Goal: Task Accomplishment & Management: Manage account settings

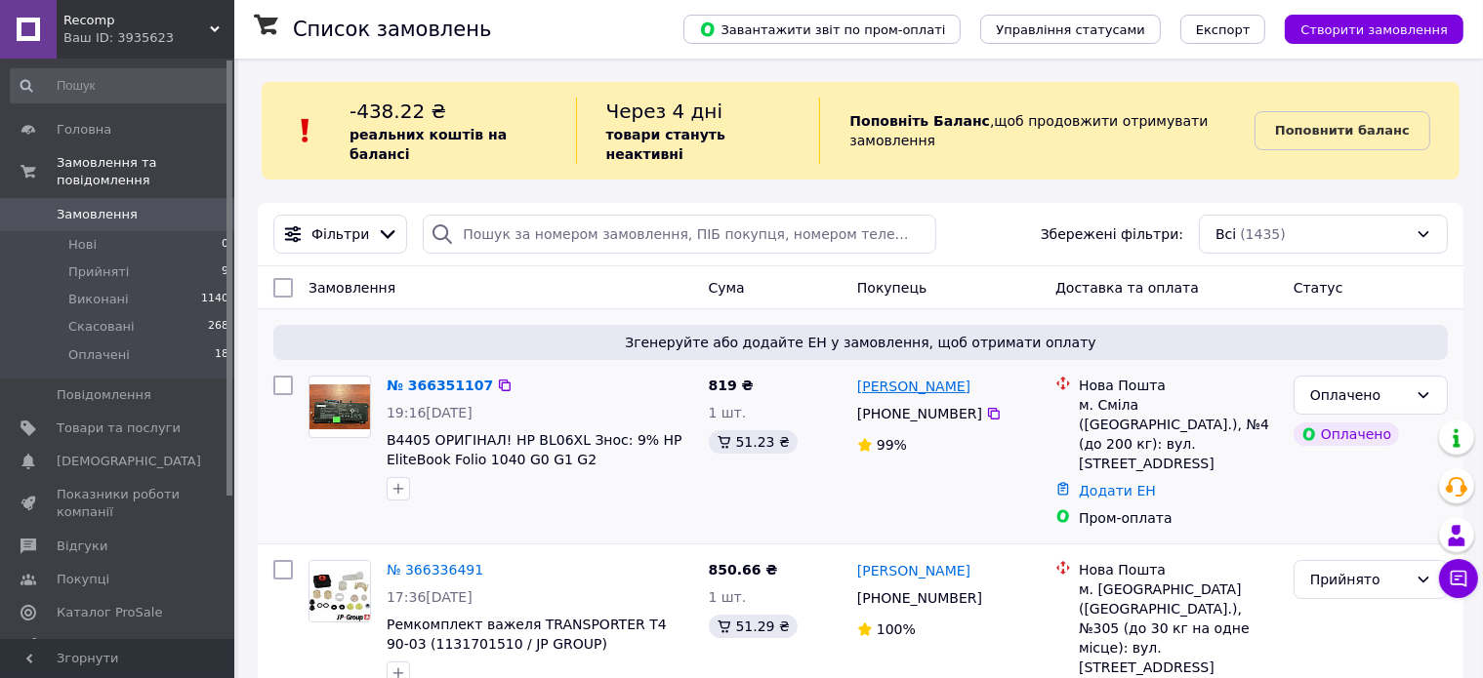
click at [901, 377] on link "[PERSON_NAME]" at bounding box center [913, 387] width 113 height 20
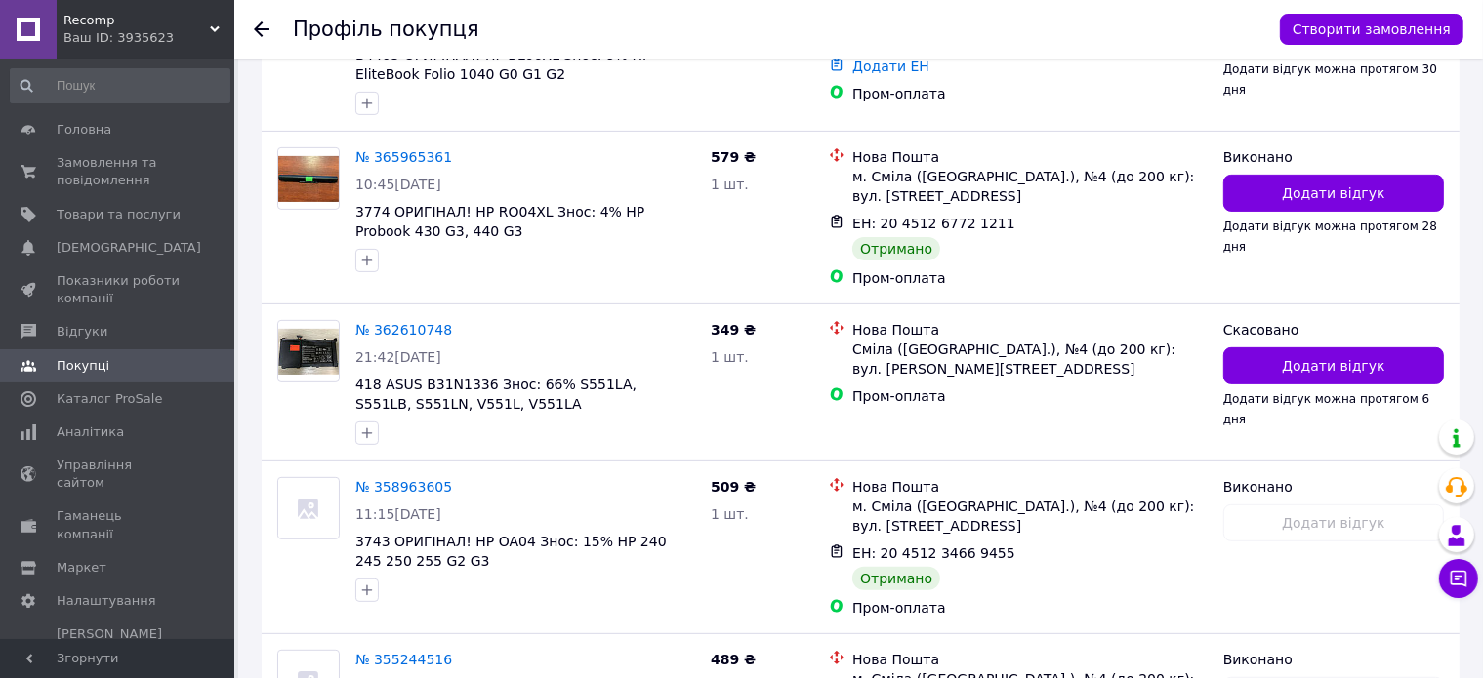
scroll to position [246, 0]
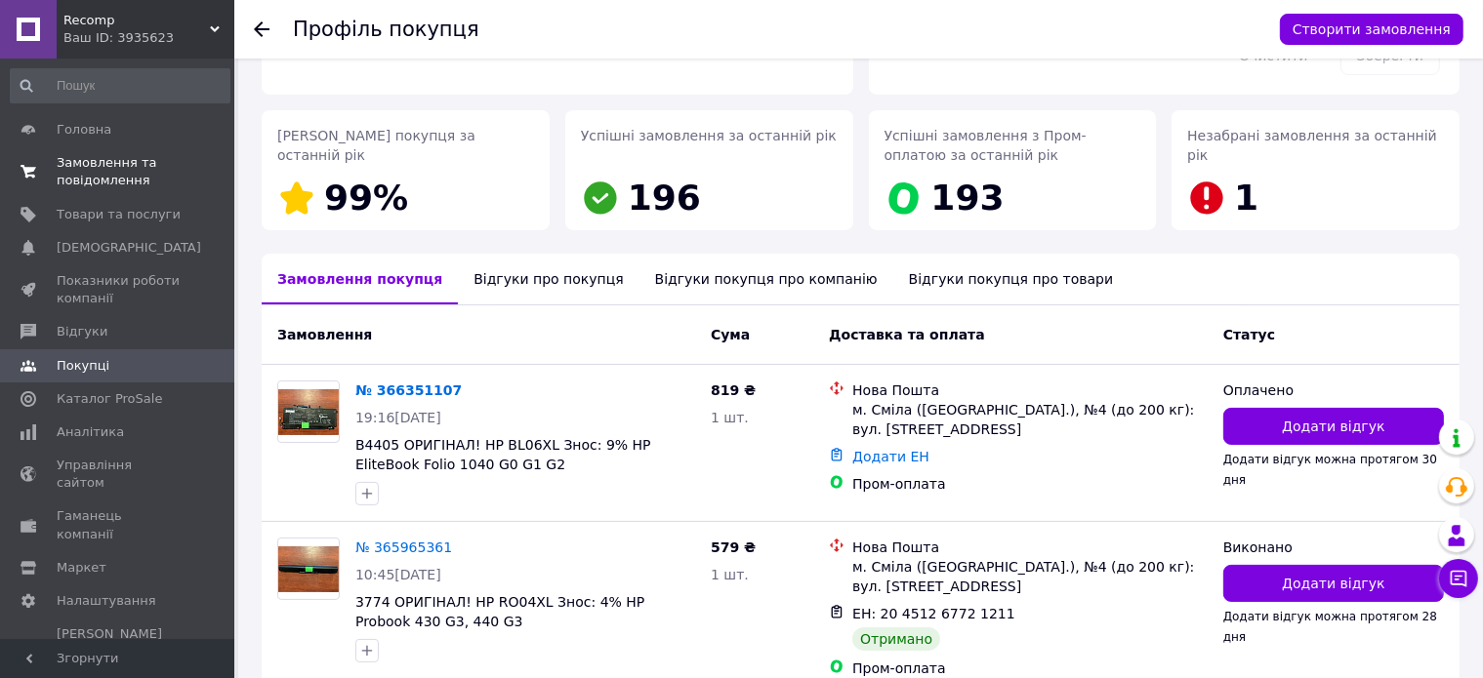
click at [147, 169] on span "Замовлення та повідомлення" at bounding box center [119, 171] width 124 height 35
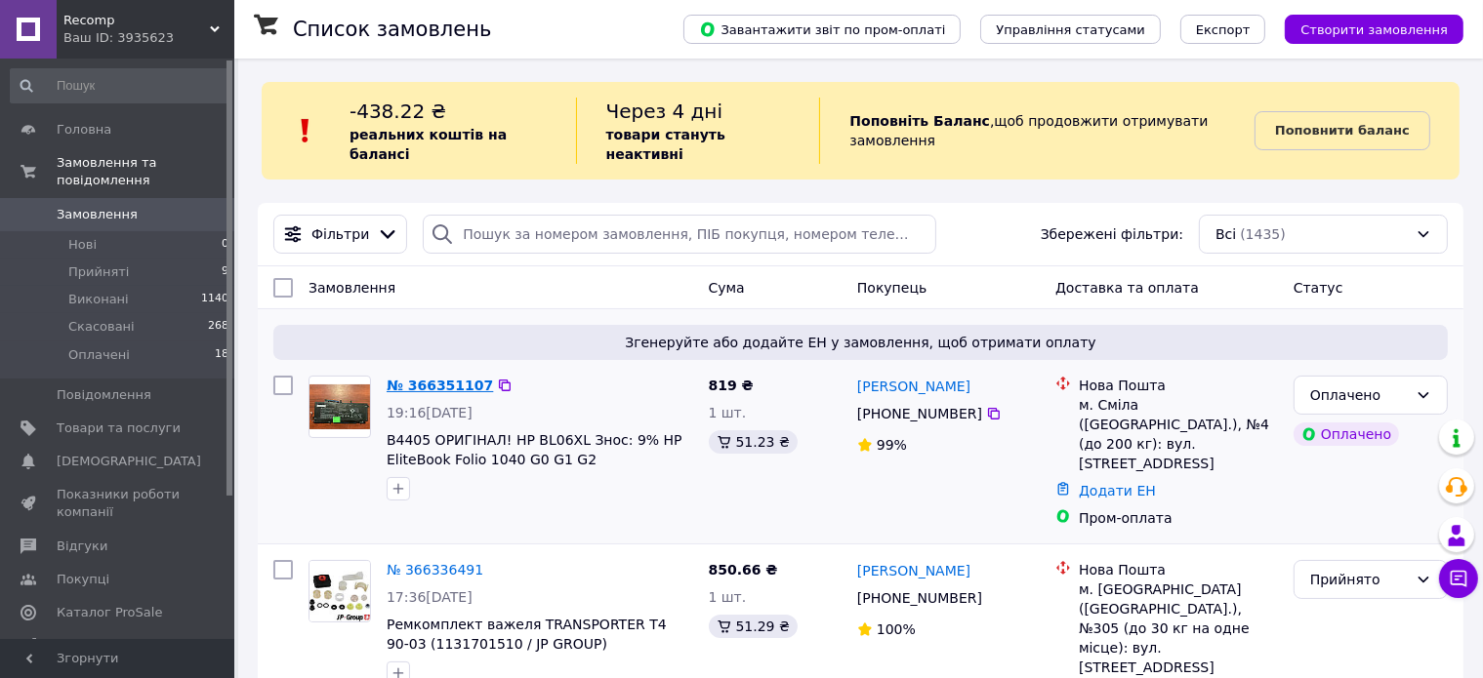
click at [431, 378] on link "№ 366351107" at bounding box center [439, 386] width 106 height 16
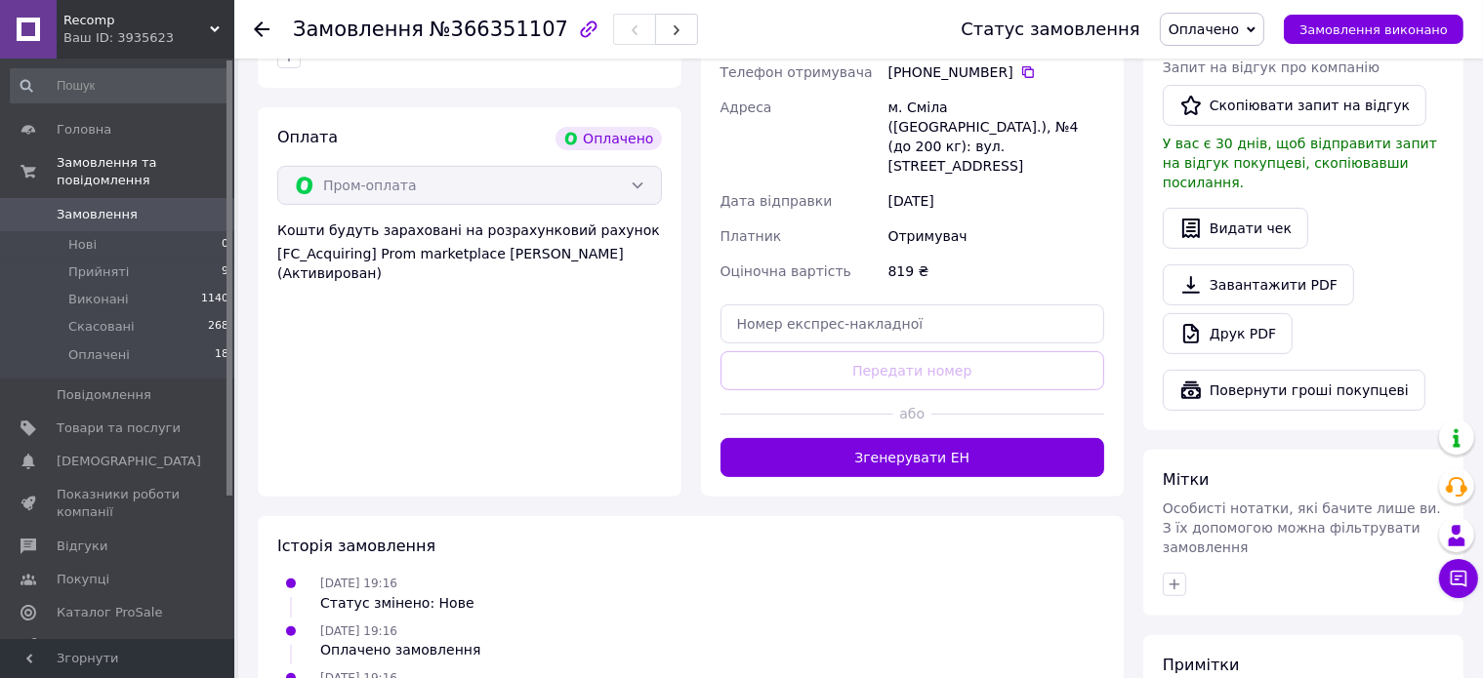
scroll to position [586, 0]
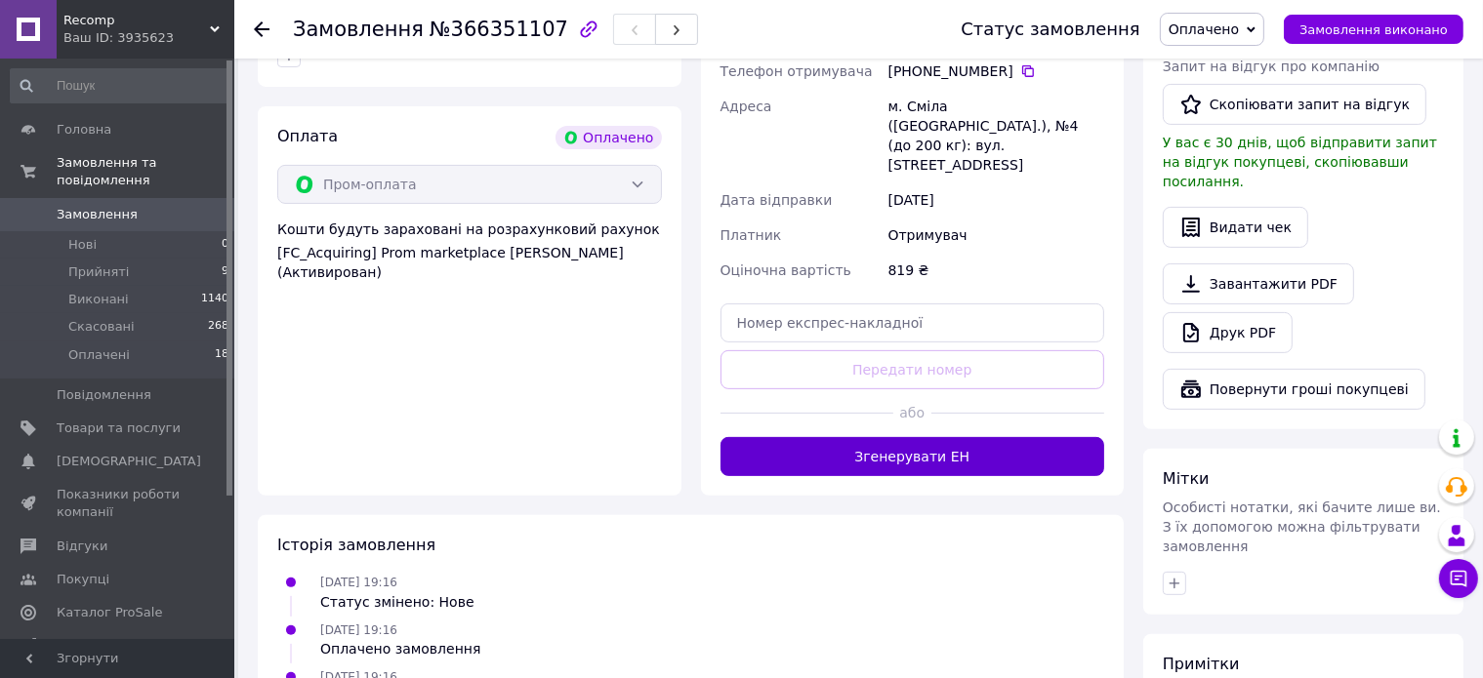
click at [943, 437] on button "Згенерувати ЕН" at bounding box center [912, 456] width 385 height 39
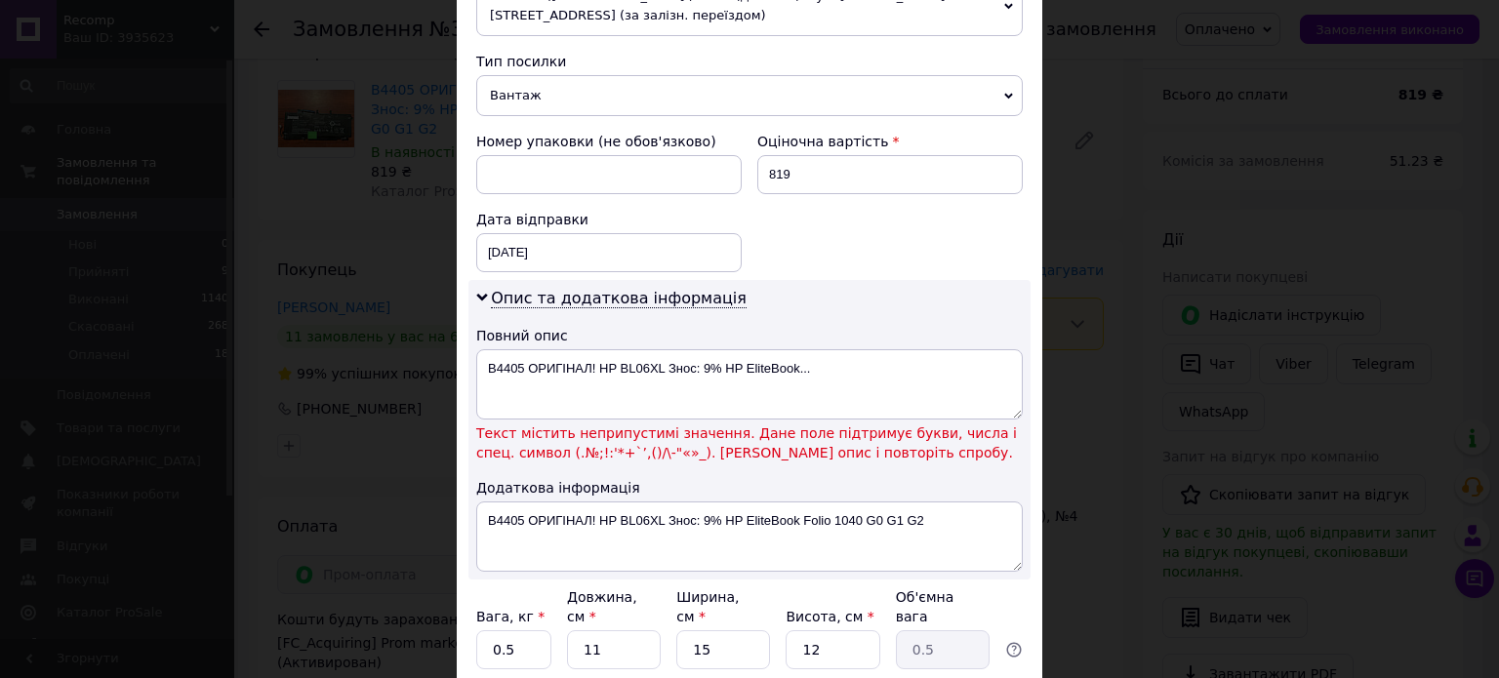
scroll to position [873, 0]
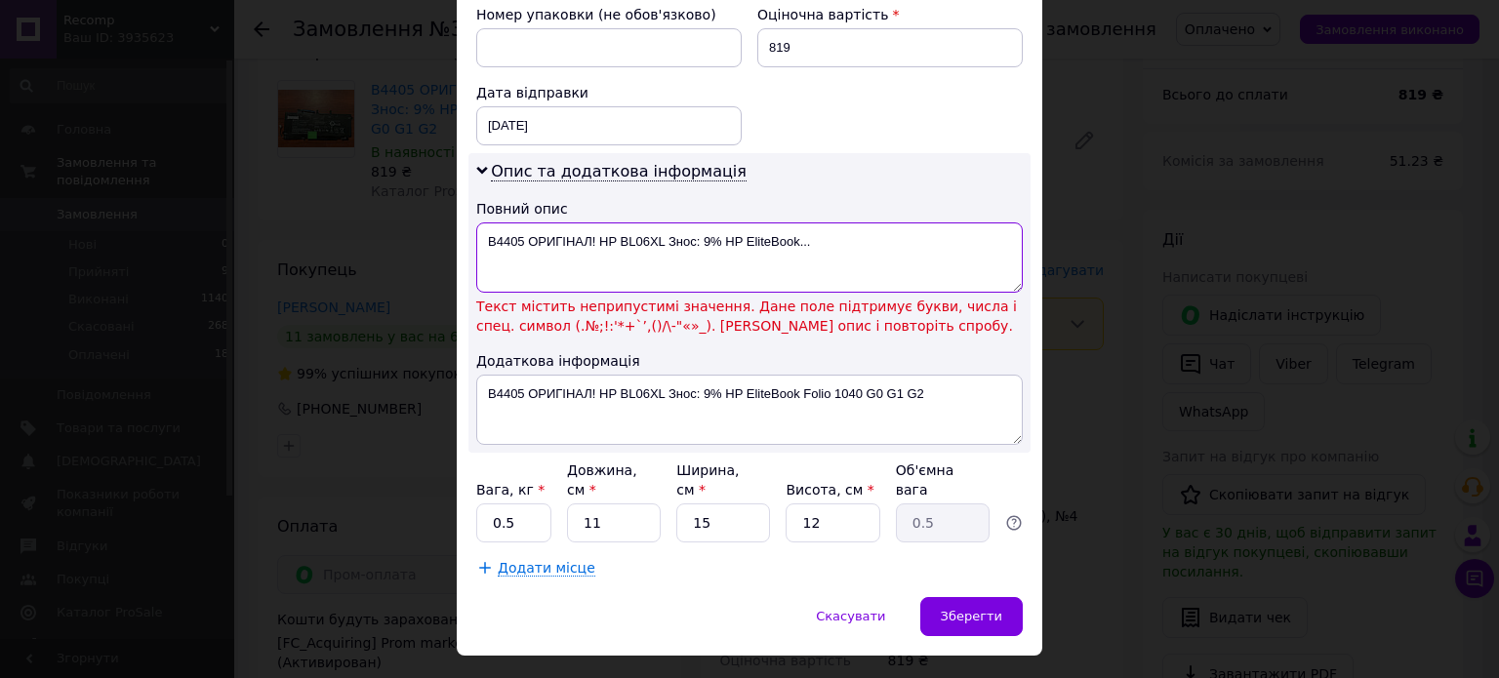
drag, startPoint x: 820, startPoint y: 218, endPoint x: 799, endPoint y: 209, distance: 22.3
click at [799, 223] on textarea "B4405 ОРИГІНАЛ! HP BL06XL Знос: 9% HP EliteBook..." at bounding box center [749, 258] width 547 height 70
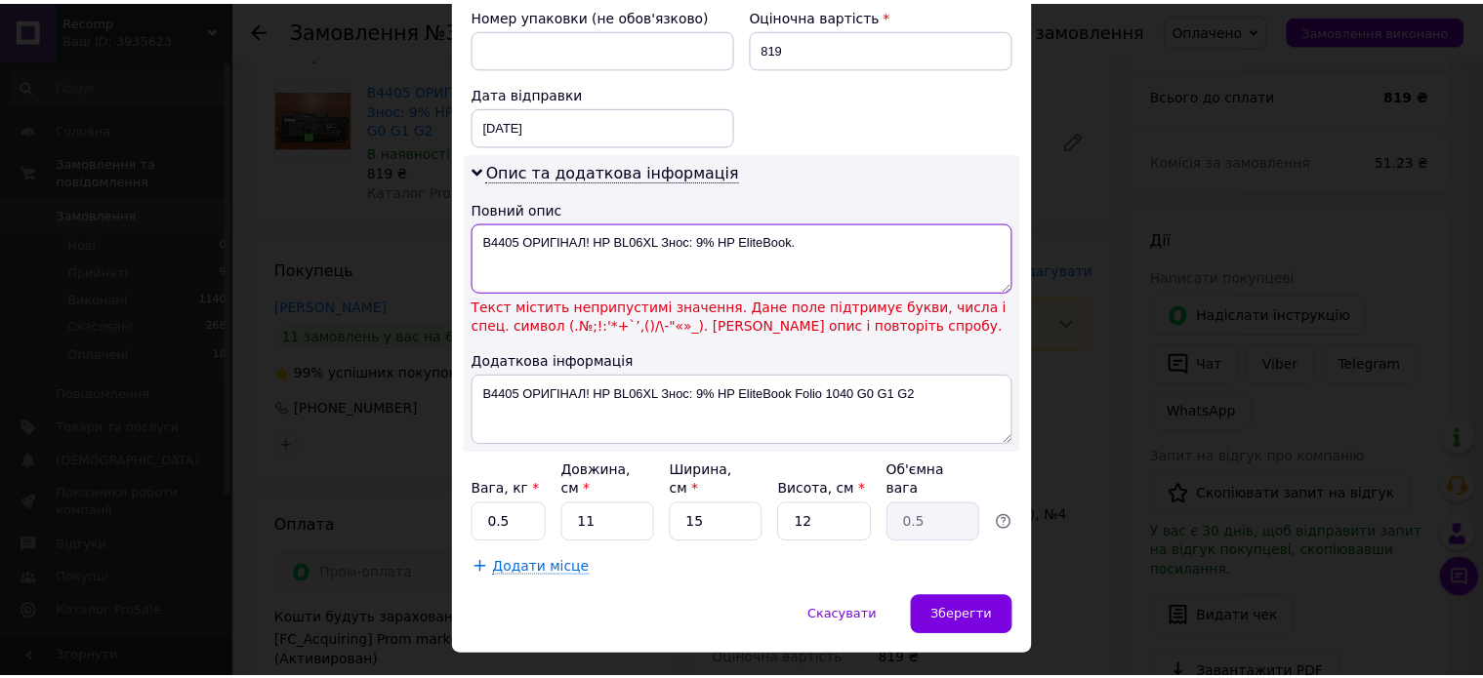
scroll to position [830, 0]
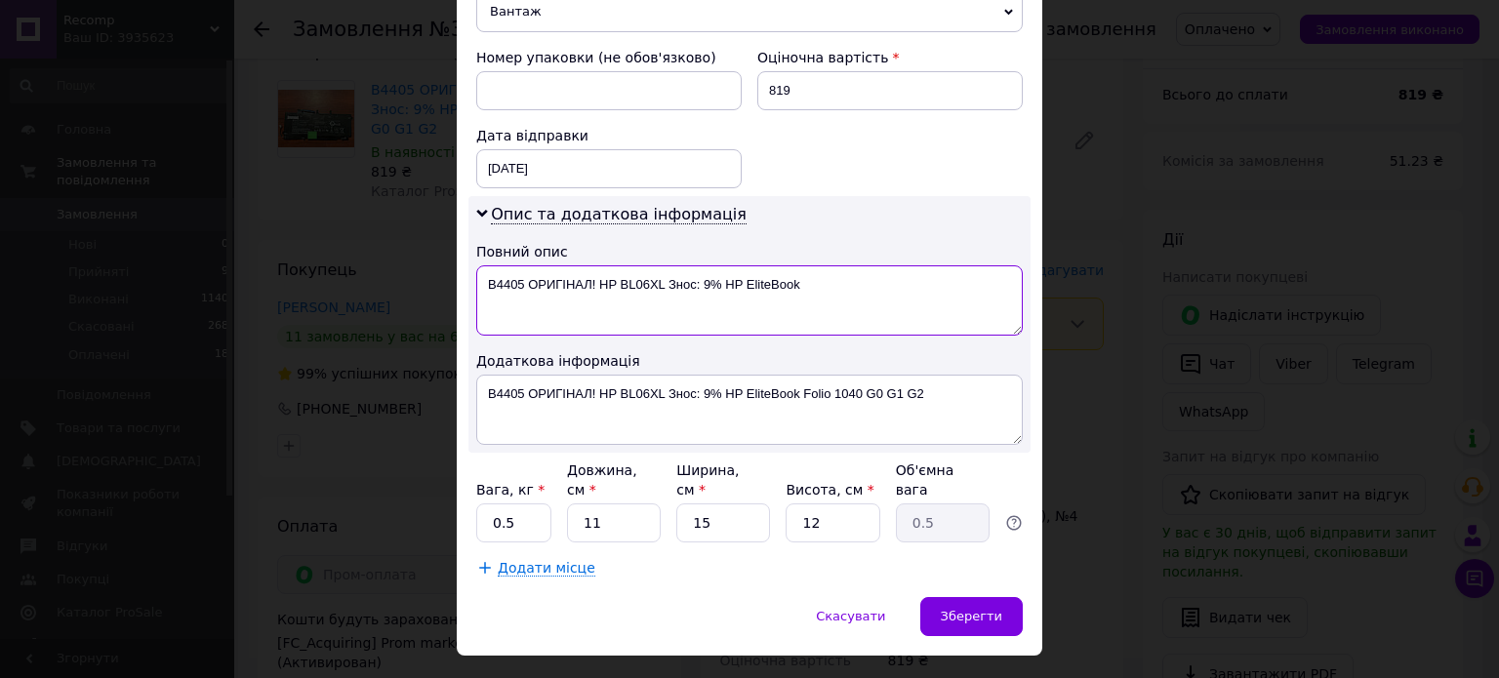
click at [716, 265] on textarea "B4405 ОРИГІНАЛ! HP BL06XL Знос: 9% HP EliteBook" at bounding box center [749, 300] width 547 height 70
type textarea "B4405 ОРИГІНАЛ! HP BL06XL Знос: 9 HP EliteBook"
click at [931, 597] on div "Зберегти" at bounding box center [971, 616] width 102 height 39
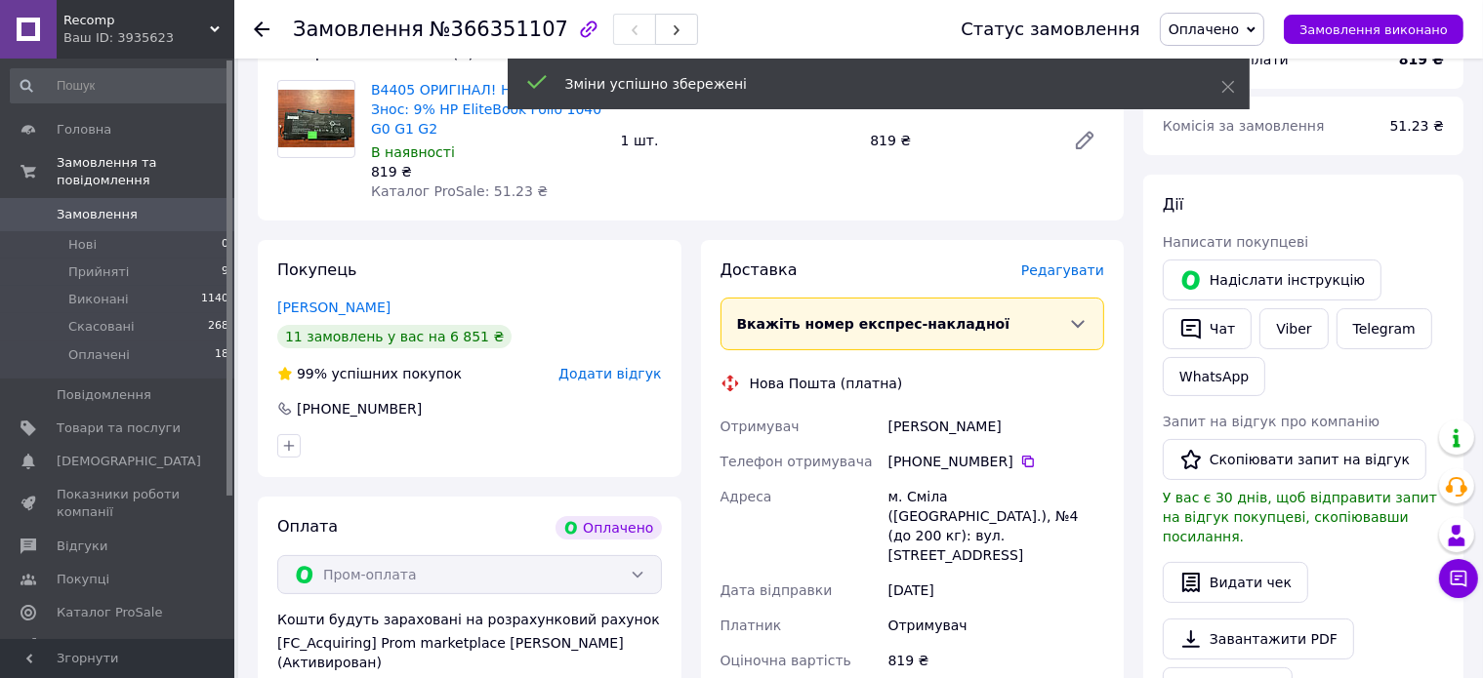
scroll to position [488, 0]
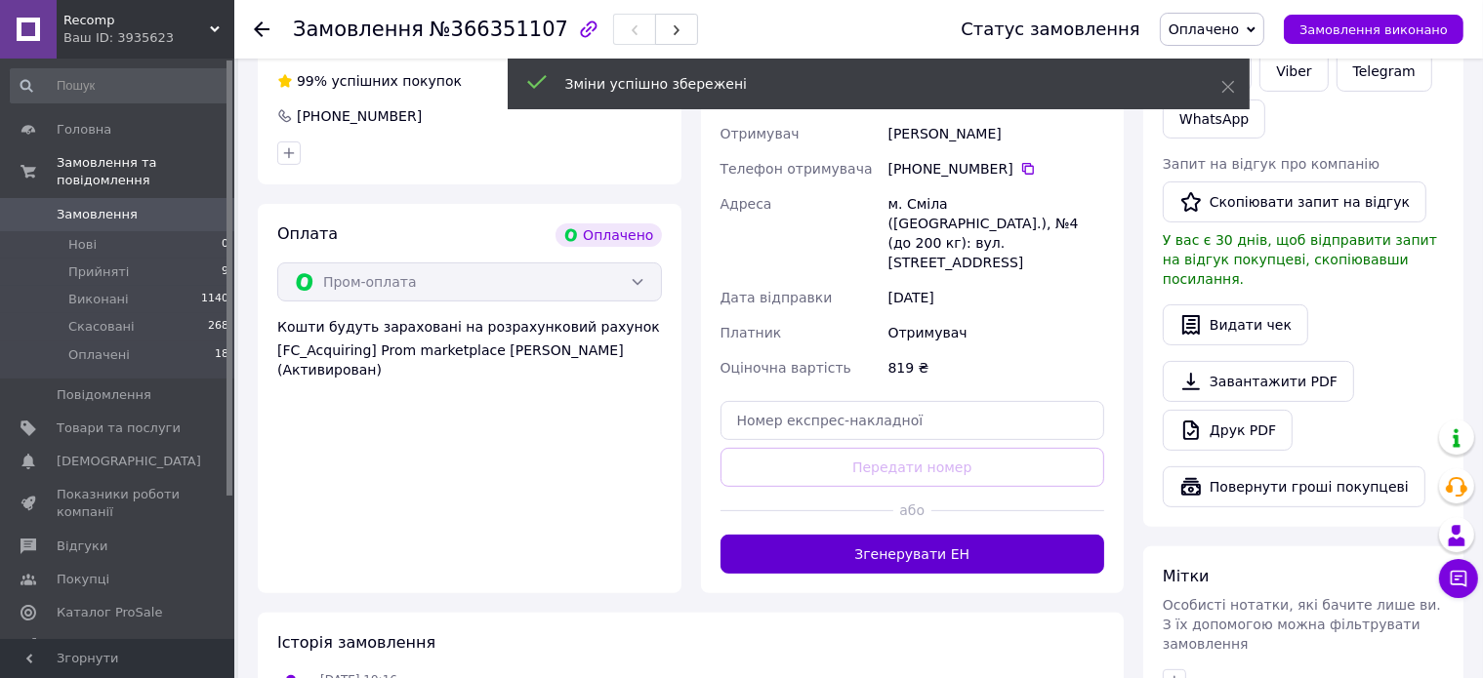
click at [958, 535] on button "Згенерувати ЕН" at bounding box center [912, 554] width 385 height 39
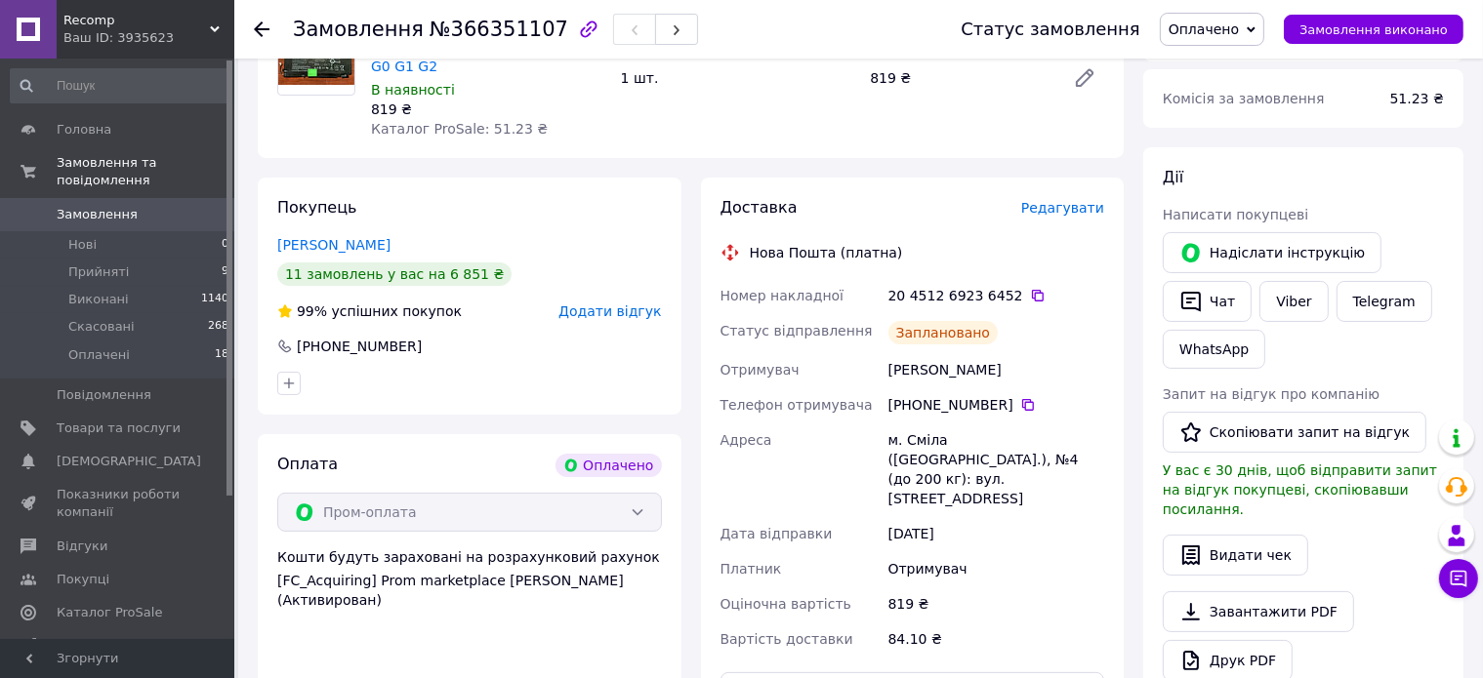
scroll to position [98, 0]
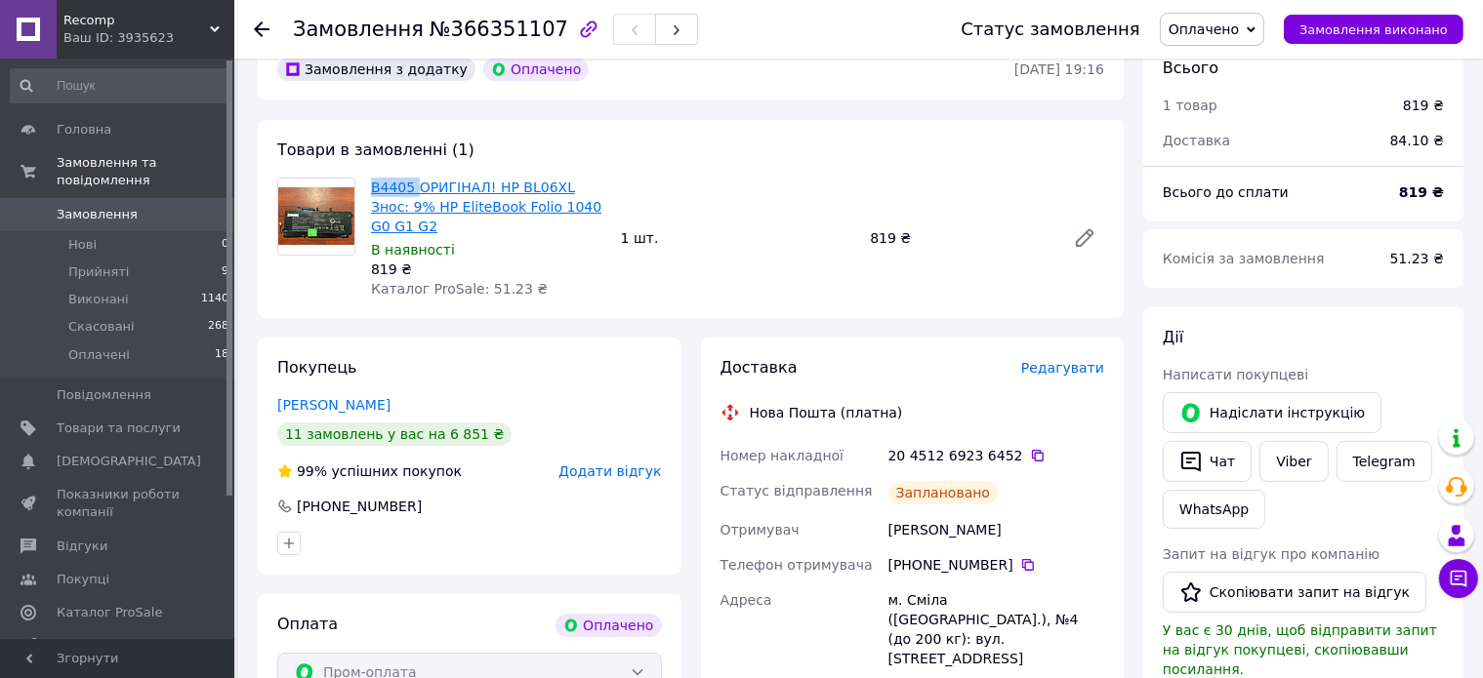
drag, startPoint x: 363, startPoint y: 178, endPoint x: 410, endPoint y: 186, distance: 47.7
click at [410, 186] on div "B4405 ОРИГІНАЛ! HP BL06XL Знос: 9% HP EliteBook Folio 1040 G0 G1 G2 В наявності…" at bounding box center [488, 238] width 250 height 129
copy link "B4405"
click at [165, 259] on li "Прийняті 9" at bounding box center [120, 272] width 240 height 27
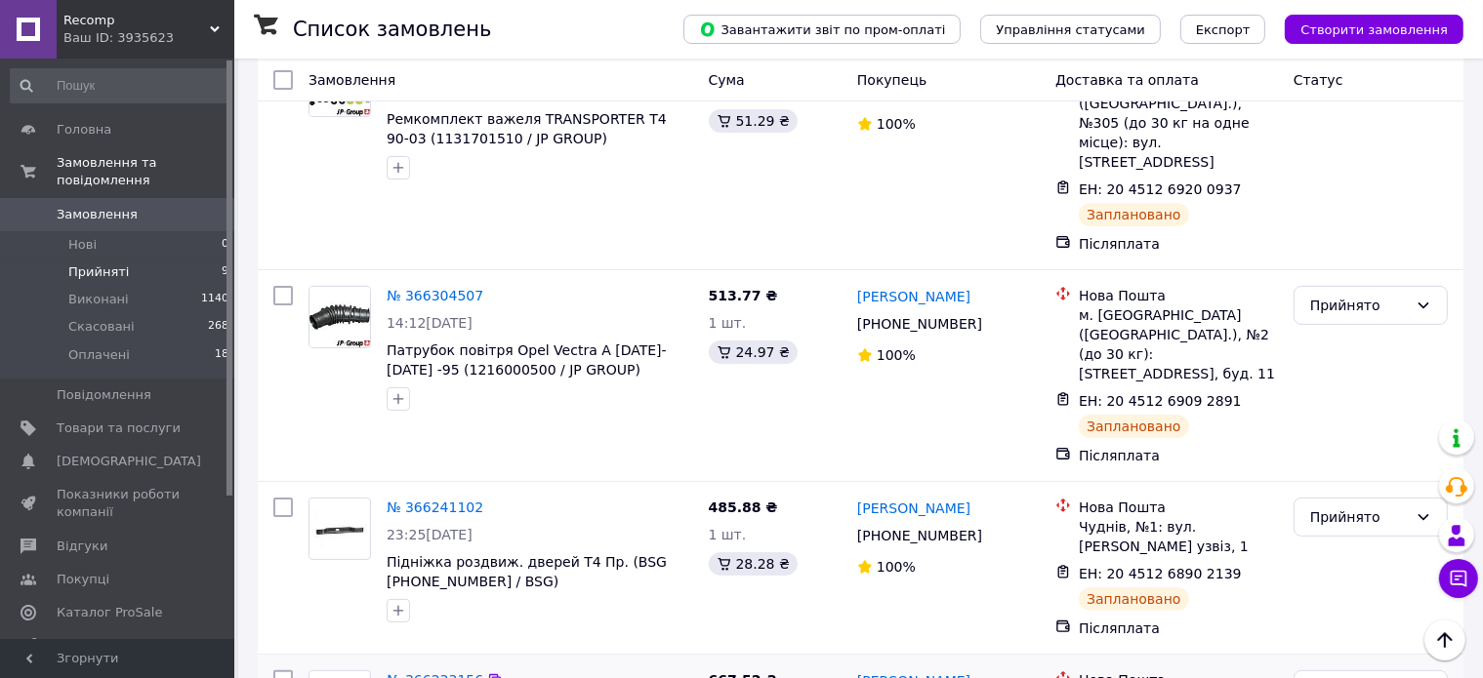
scroll to position [333, 0]
click at [134, 206] on span "Замовлення" at bounding box center [119, 215] width 124 height 18
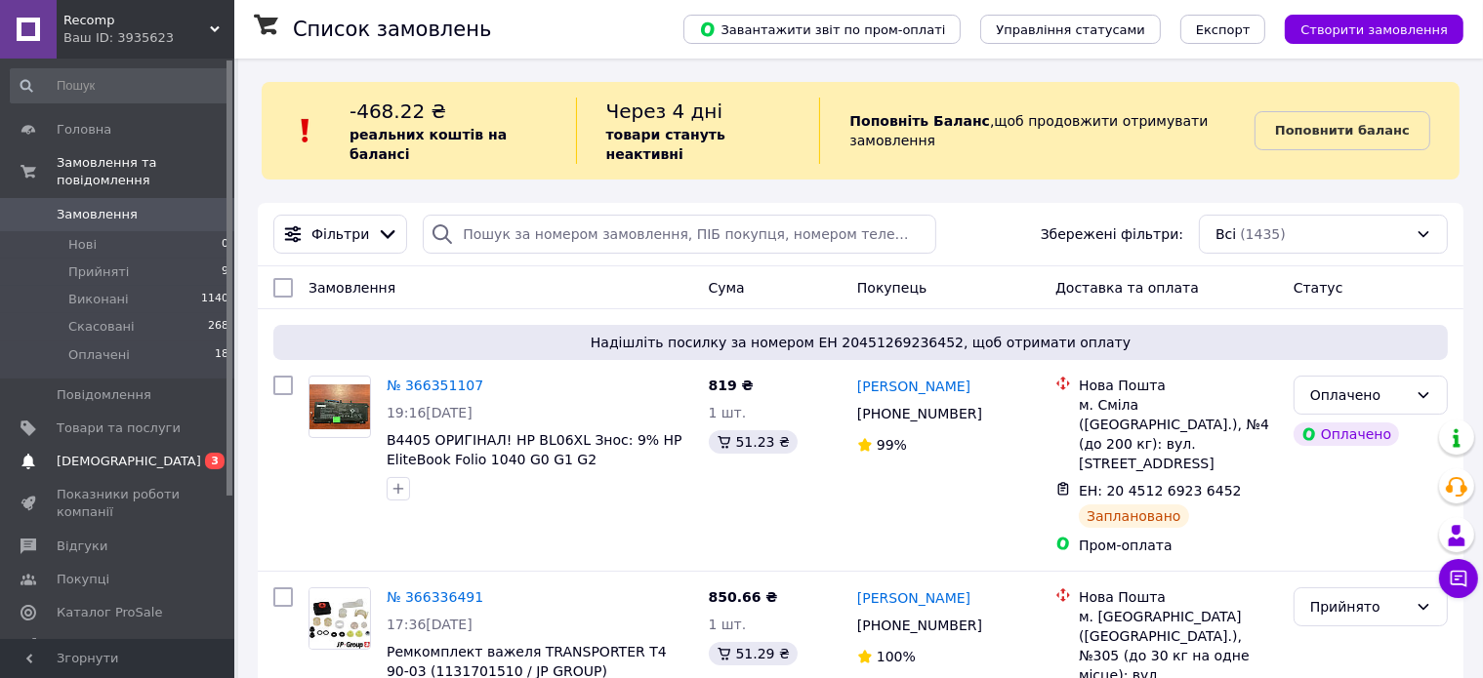
click at [140, 453] on span "[DEMOGRAPHIC_DATA]" at bounding box center [119, 462] width 124 height 18
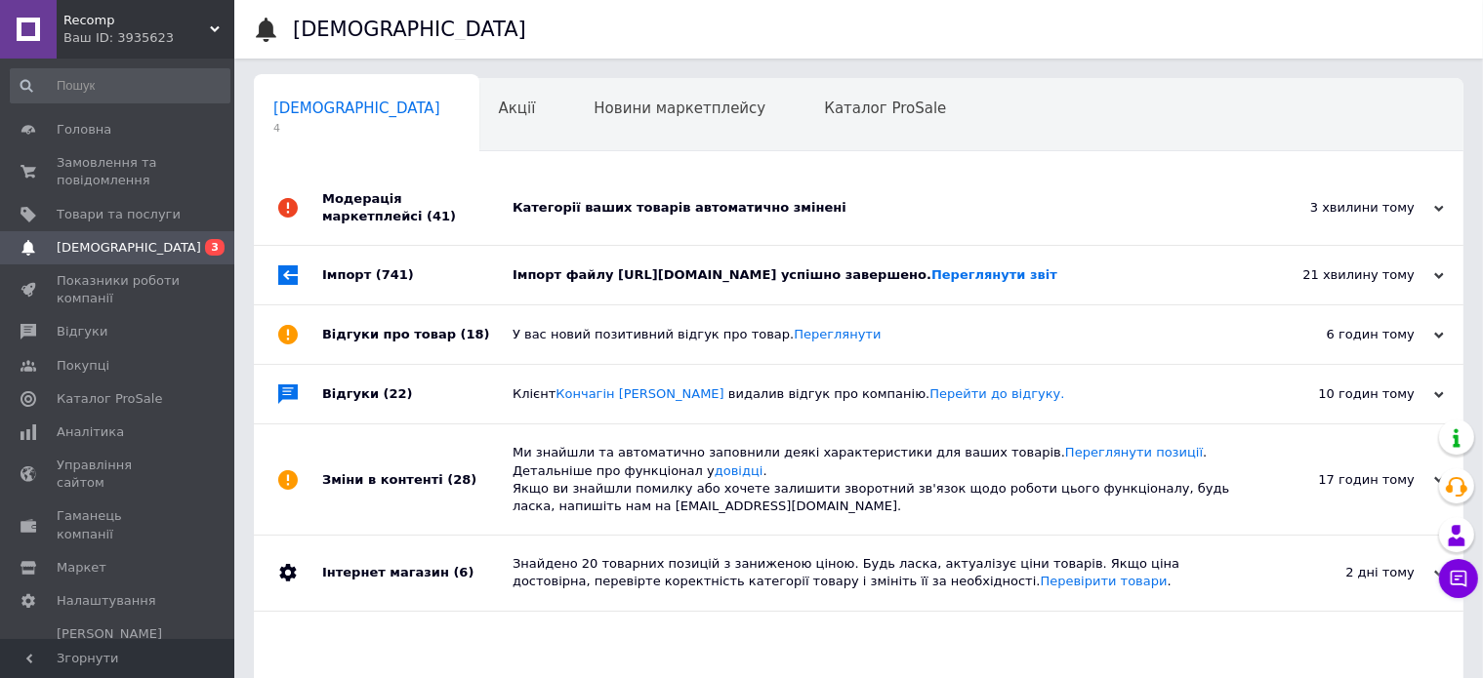
click at [589, 264] on div "Імпорт файлу https://detali.xatka.top/wp-content/uploads/feed-yml-0.xml успішно…" at bounding box center [880, 275] width 736 height 59
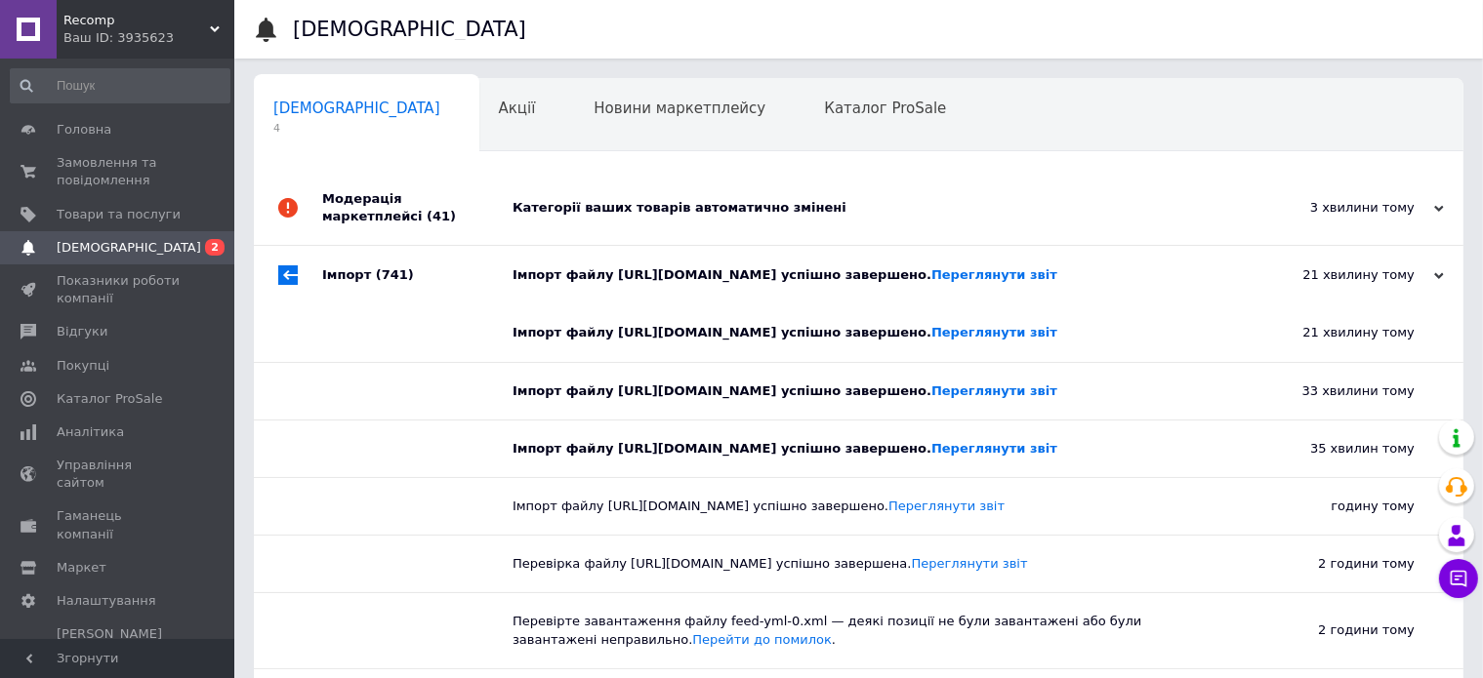
click at [589, 266] on div "Імпорт файлу https://detali.xatka.top/wp-content/uploads/feed-yml-0.xml успішно…" at bounding box center [880, 275] width 736 height 18
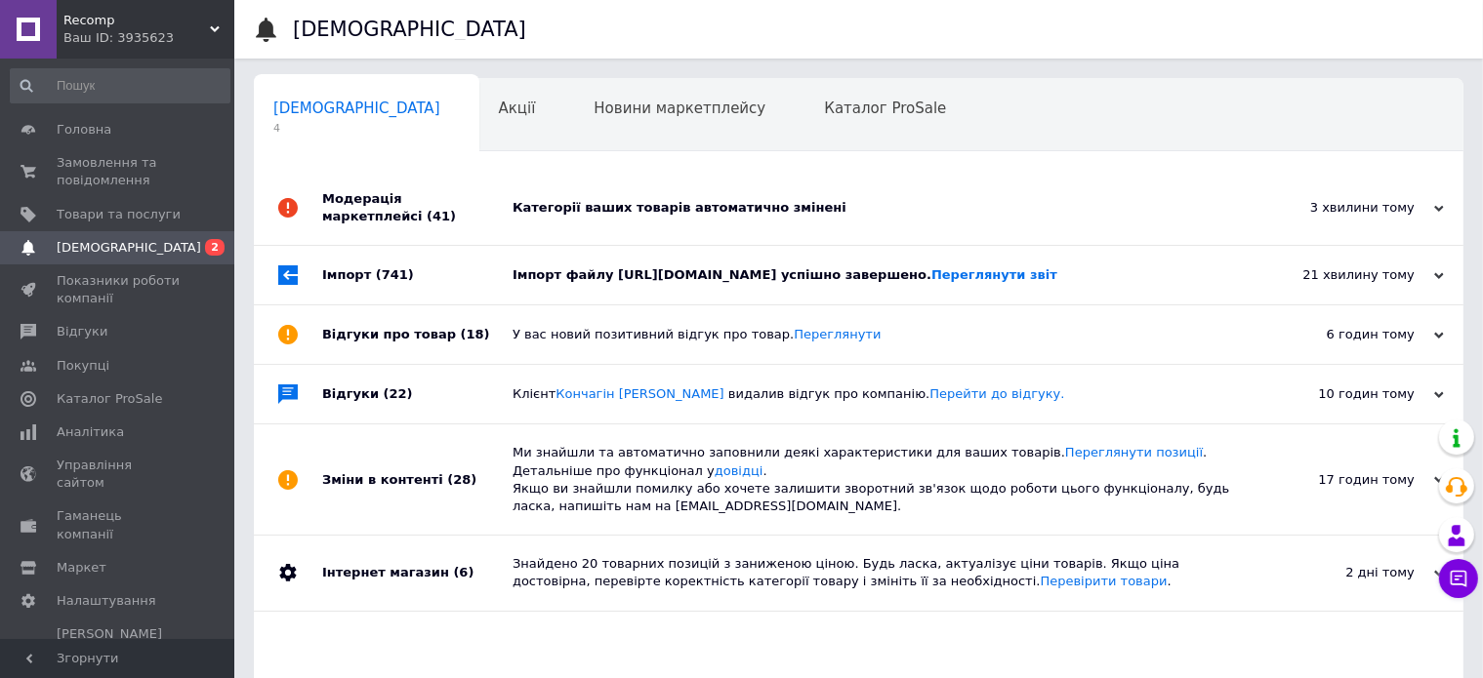
click at [594, 215] on div "Категорії ваших товарів автоматично змінені" at bounding box center [880, 208] width 736 height 18
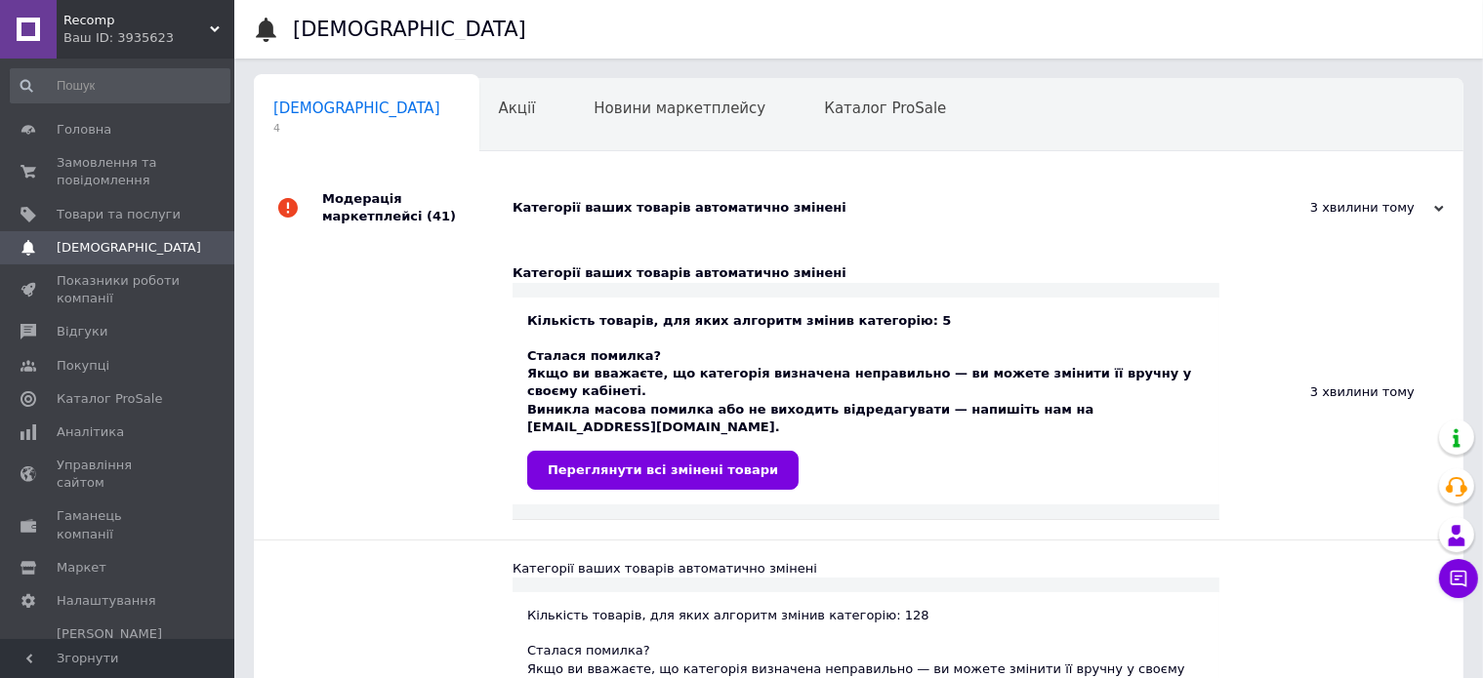
click at [594, 215] on div "Категорії ваших товарів автоматично змінені" at bounding box center [880, 208] width 736 height 18
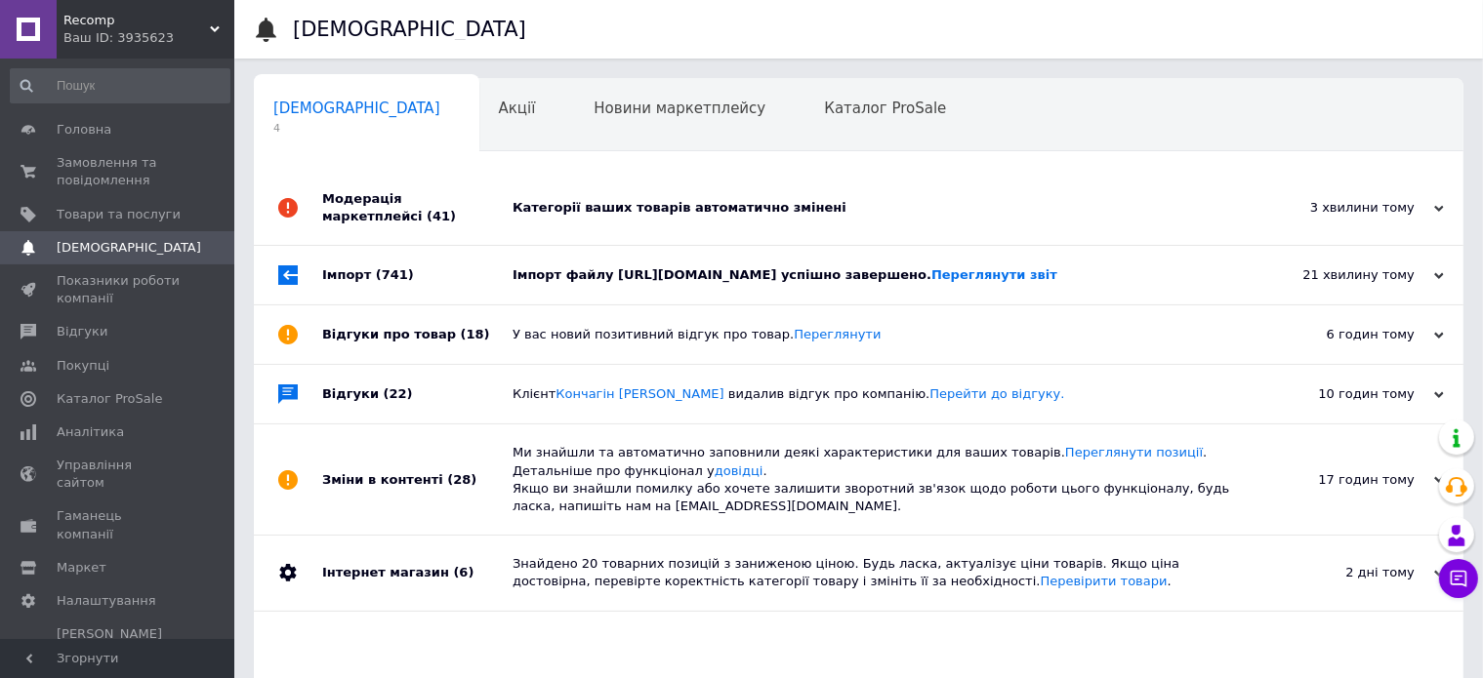
click at [875, 264] on div "Імпорт файлу https://detali.xatka.top/wp-content/uploads/feed-yml-0.xml успішно…" at bounding box center [880, 275] width 736 height 59
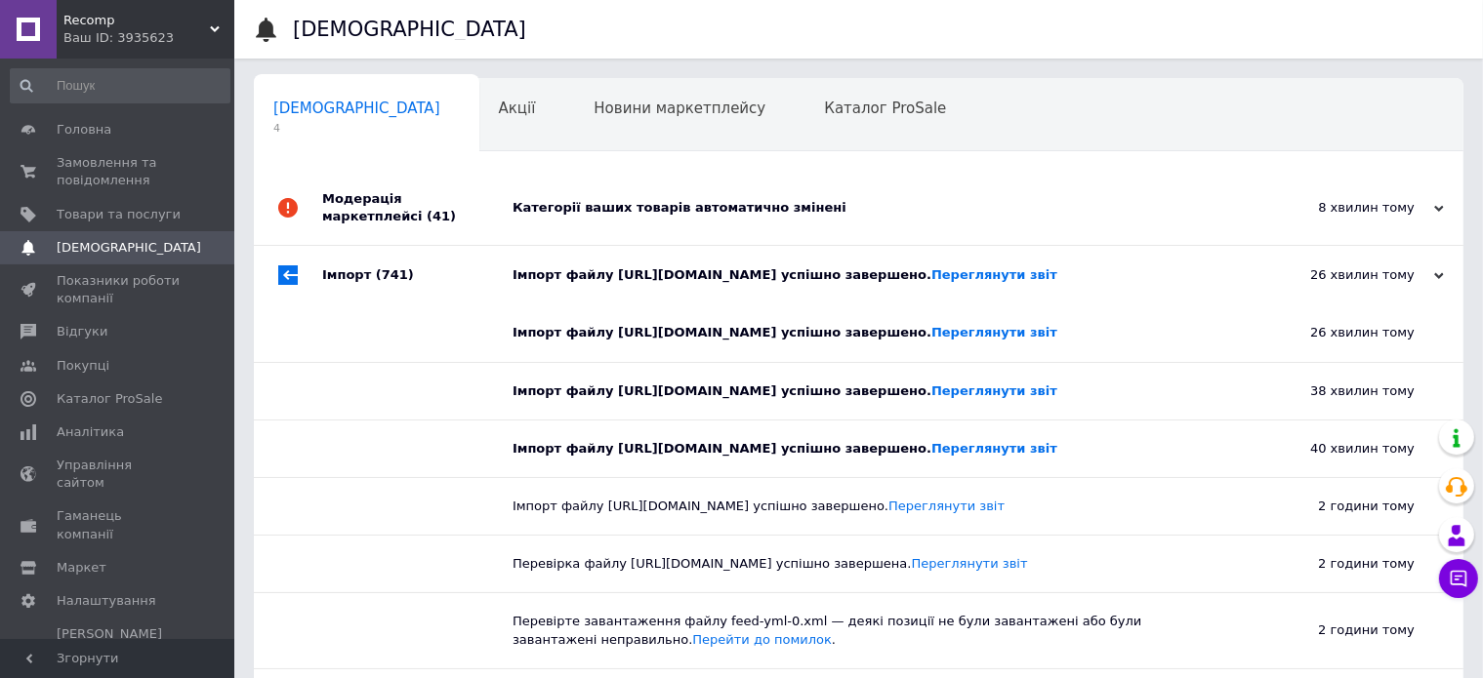
click at [875, 264] on div "Імпорт файлу https://detali.xatka.top/wp-content/uploads/feed-yml-0.xml успішно…" at bounding box center [880, 275] width 736 height 59
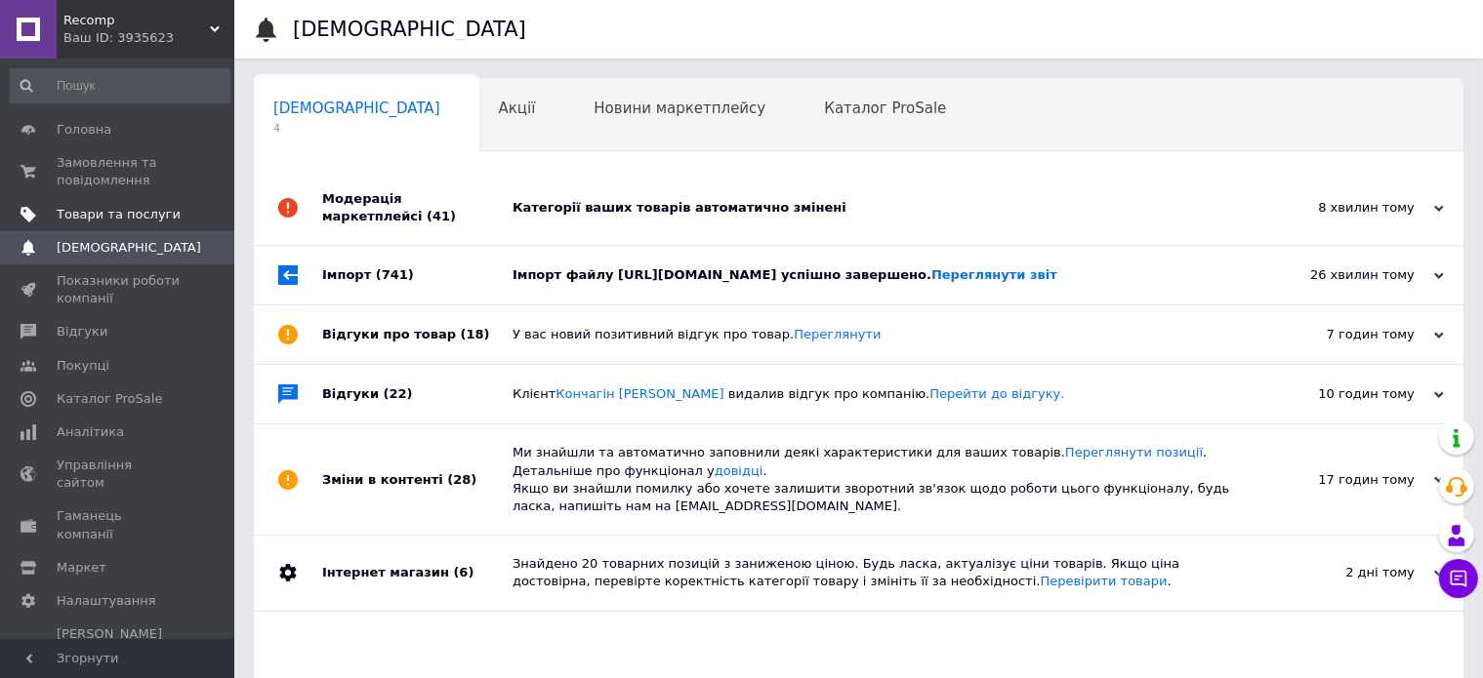
click at [146, 202] on link "Товари та послуги" at bounding box center [120, 214] width 240 height 33
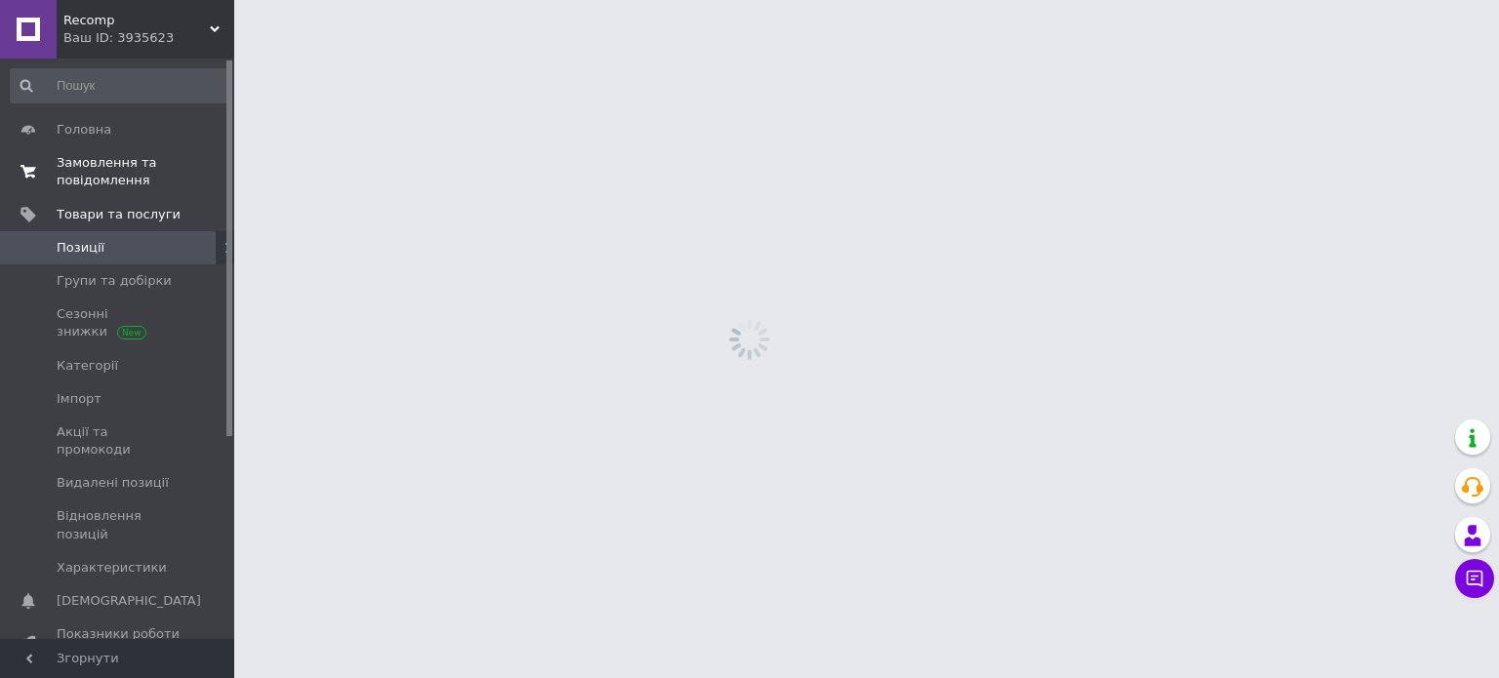
click at [137, 171] on span "Замовлення та повідомлення" at bounding box center [119, 171] width 124 height 35
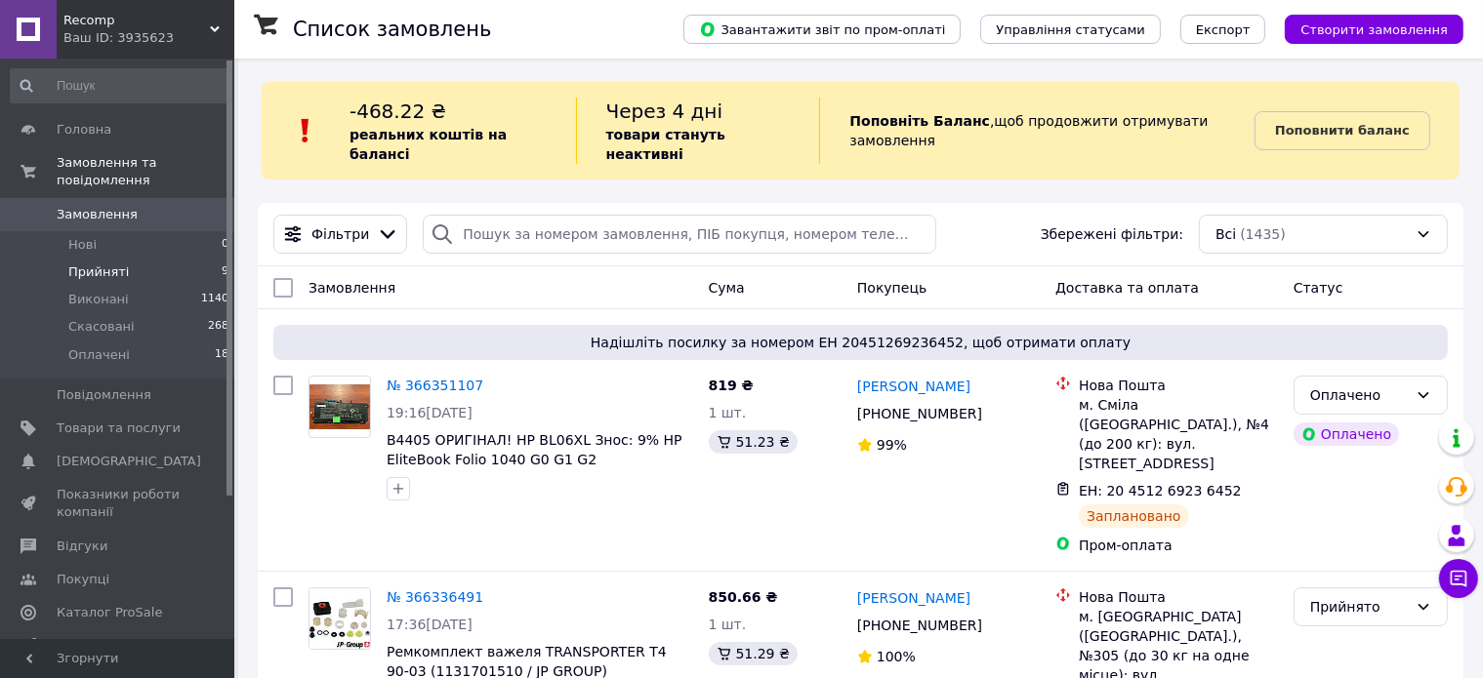
click at [207, 259] on li "Прийняті 9" at bounding box center [120, 272] width 240 height 27
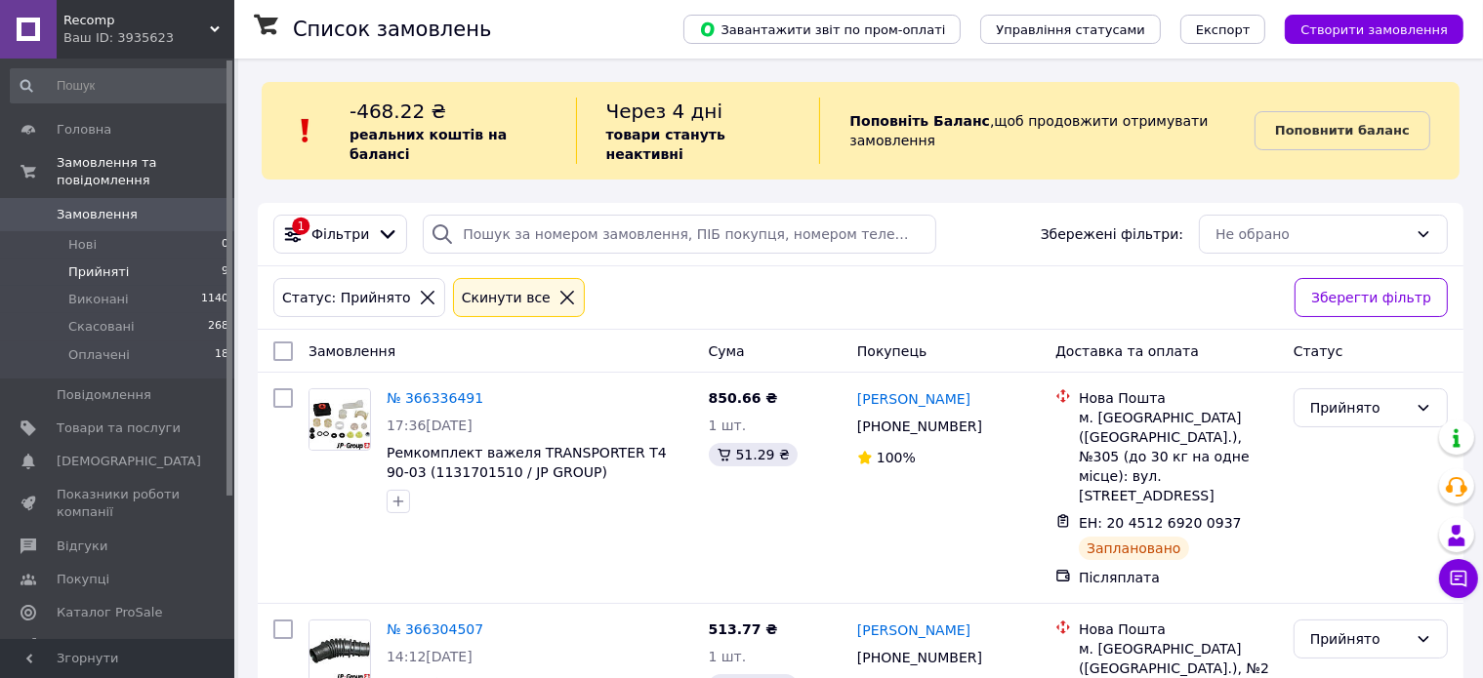
click at [101, 264] on span "Прийняті" at bounding box center [98, 273] width 61 height 18
click at [141, 261] on li "Прийняті 9" at bounding box center [120, 272] width 240 height 27
click at [163, 342] on li "Оплачені 18" at bounding box center [120, 360] width 240 height 37
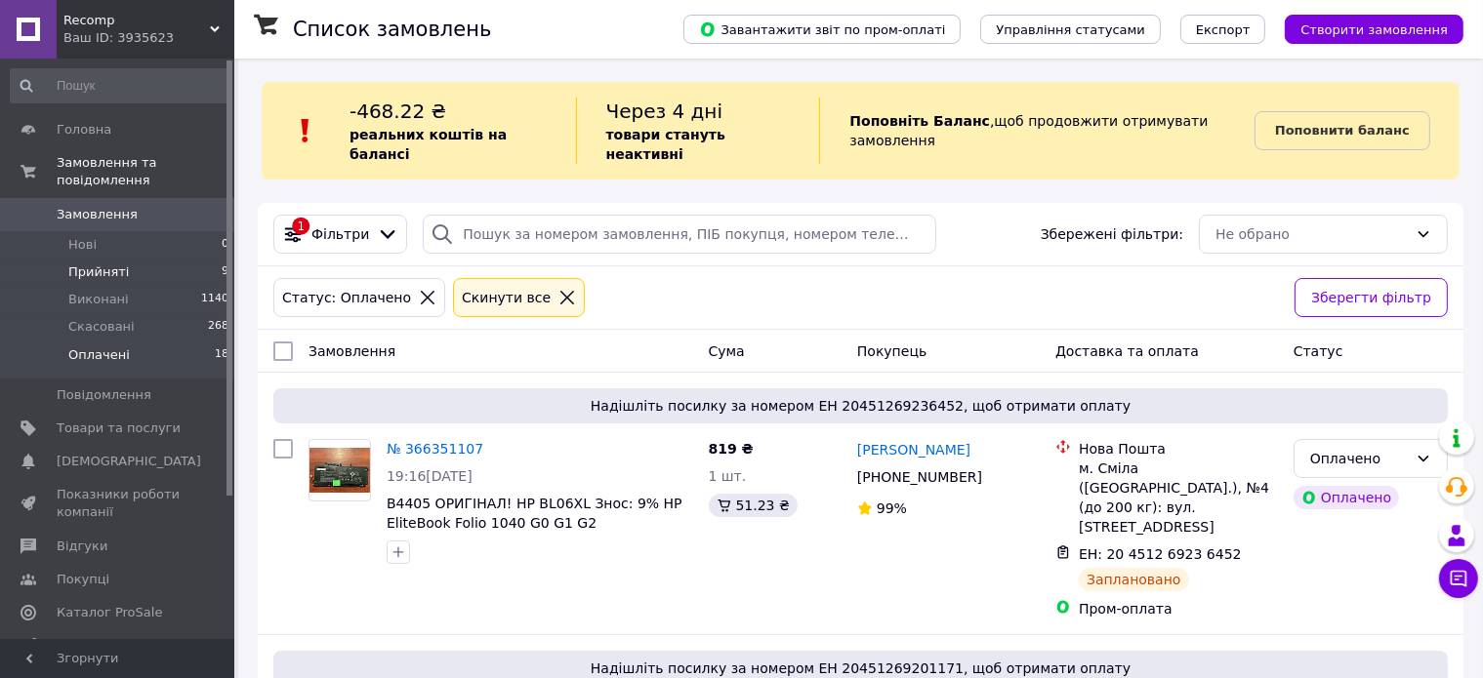
click at [199, 259] on li "Прийняті 9" at bounding box center [120, 272] width 240 height 27
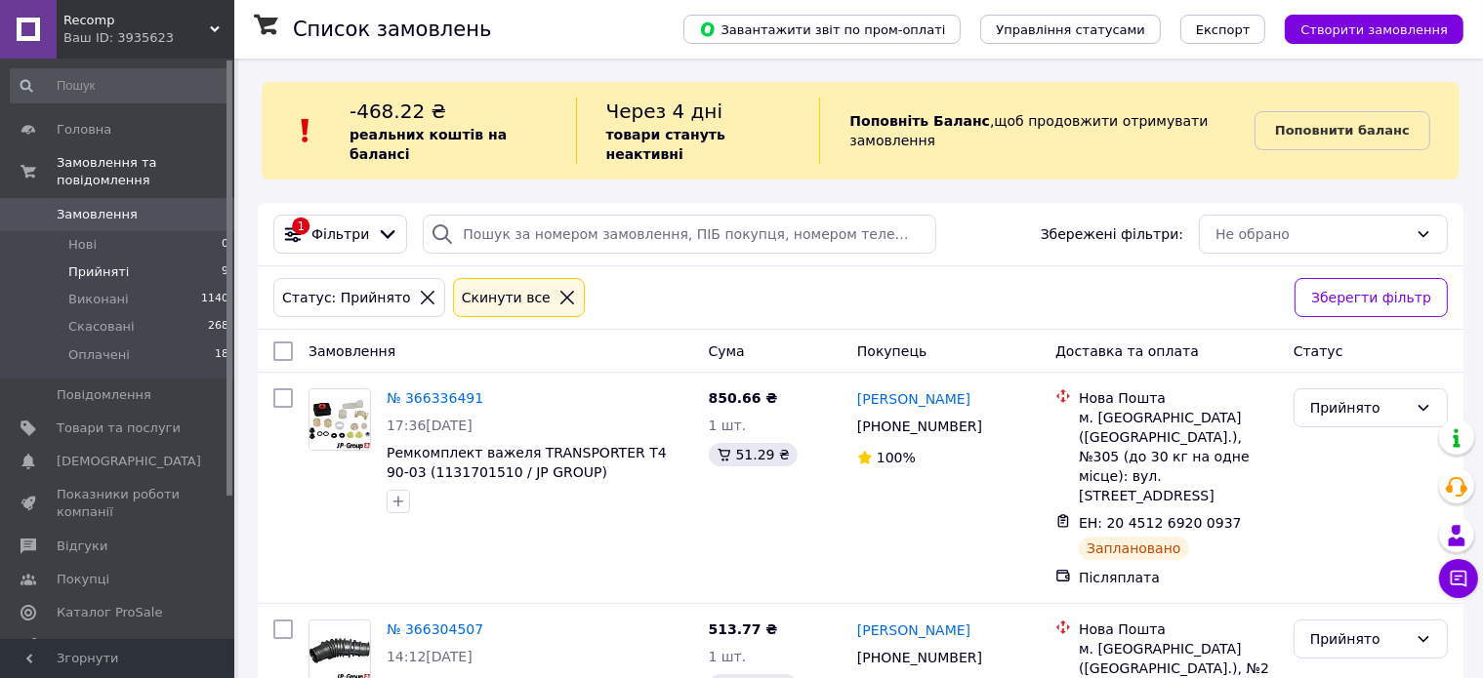
click at [130, 207] on link "Замовлення 0" at bounding box center [120, 214] width 240 height 33
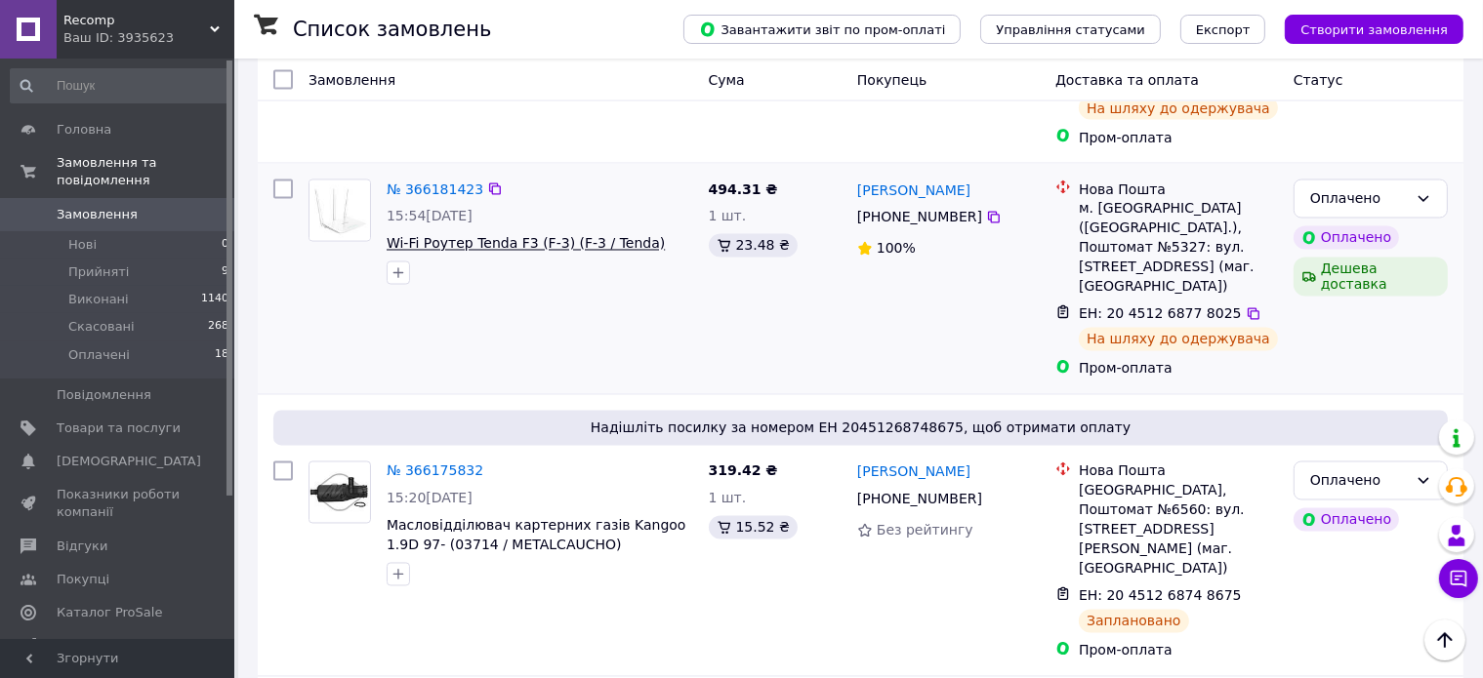
scroll to position [3797, 0]
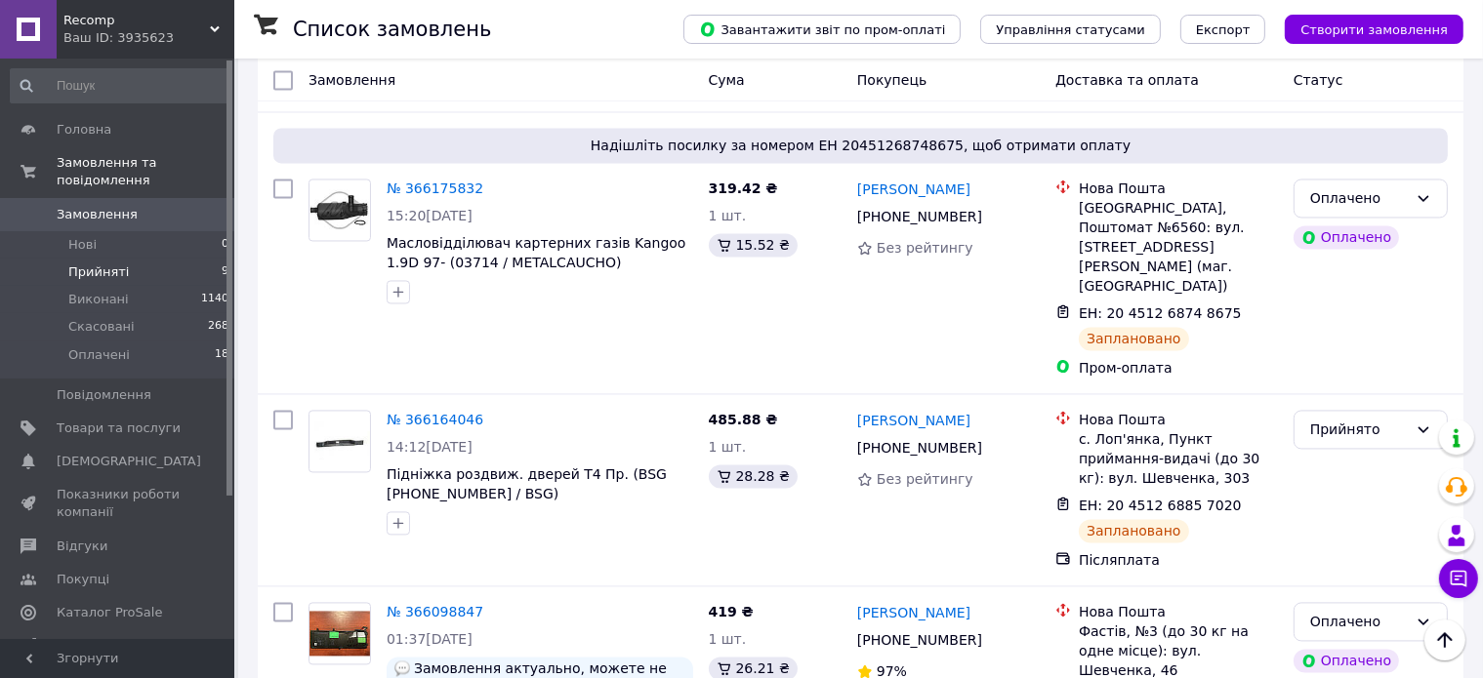
click at [173, 259] on li "Прийняті 9" at bounding box center [120, 272] width 240 height 27
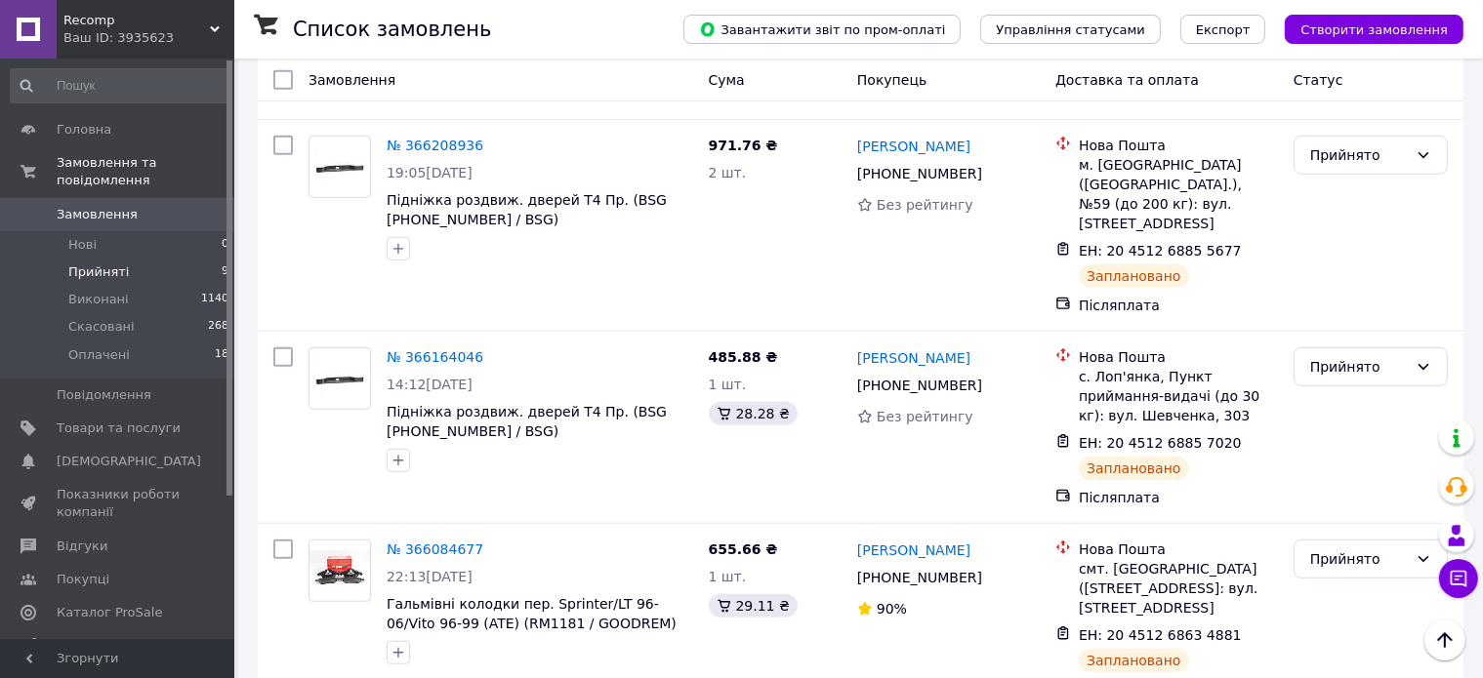
scroll to position [1407, 0]
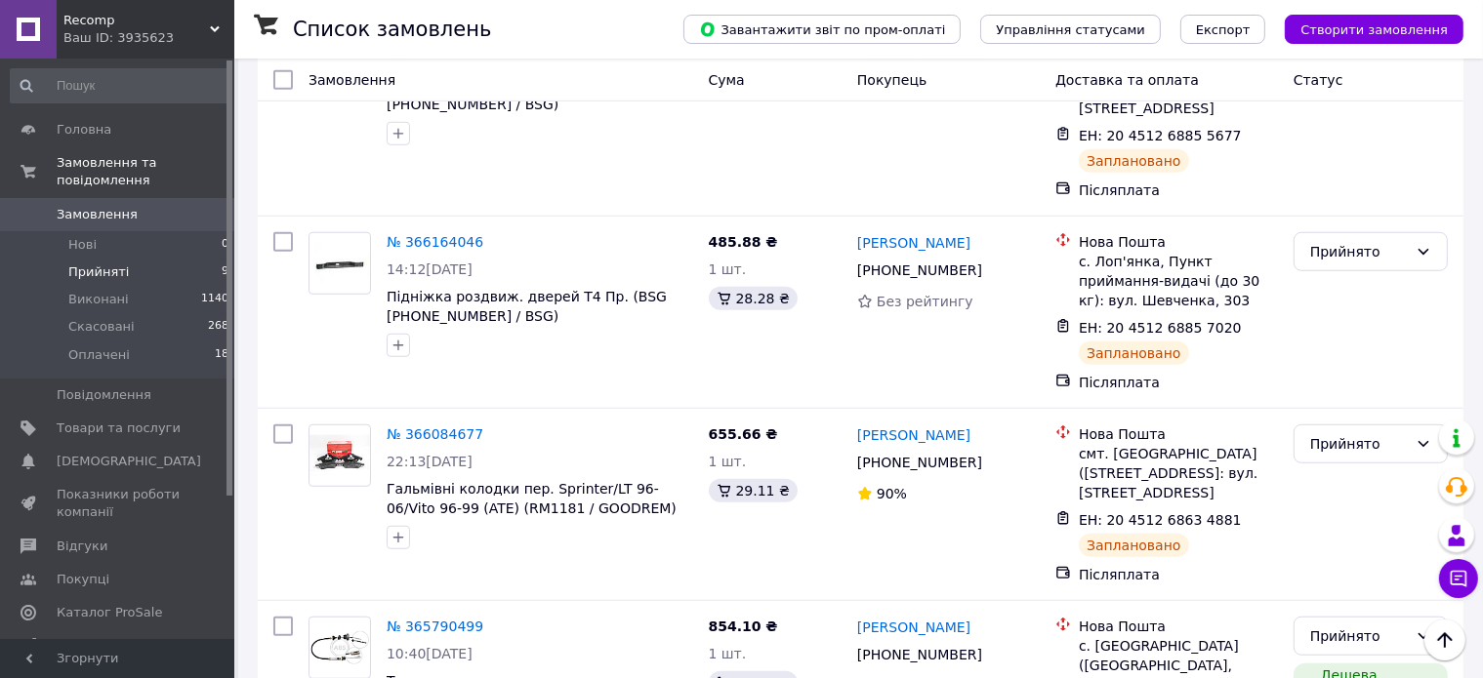
click at [168, 206] on span "Замовлення" at bounding box center [119, 215] width 124 height 18
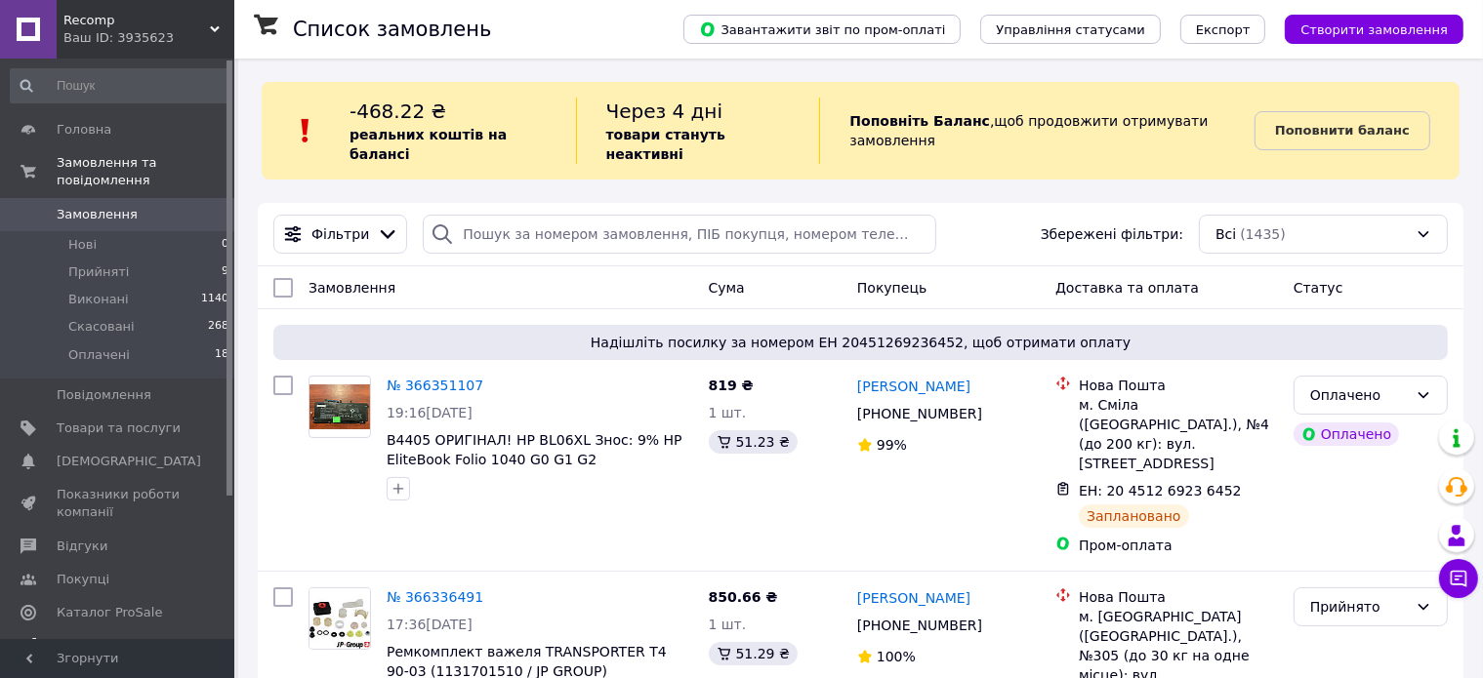
click at [155, 637] on span "Аналітика" at bounding box center [119, 646] width 124 height 18
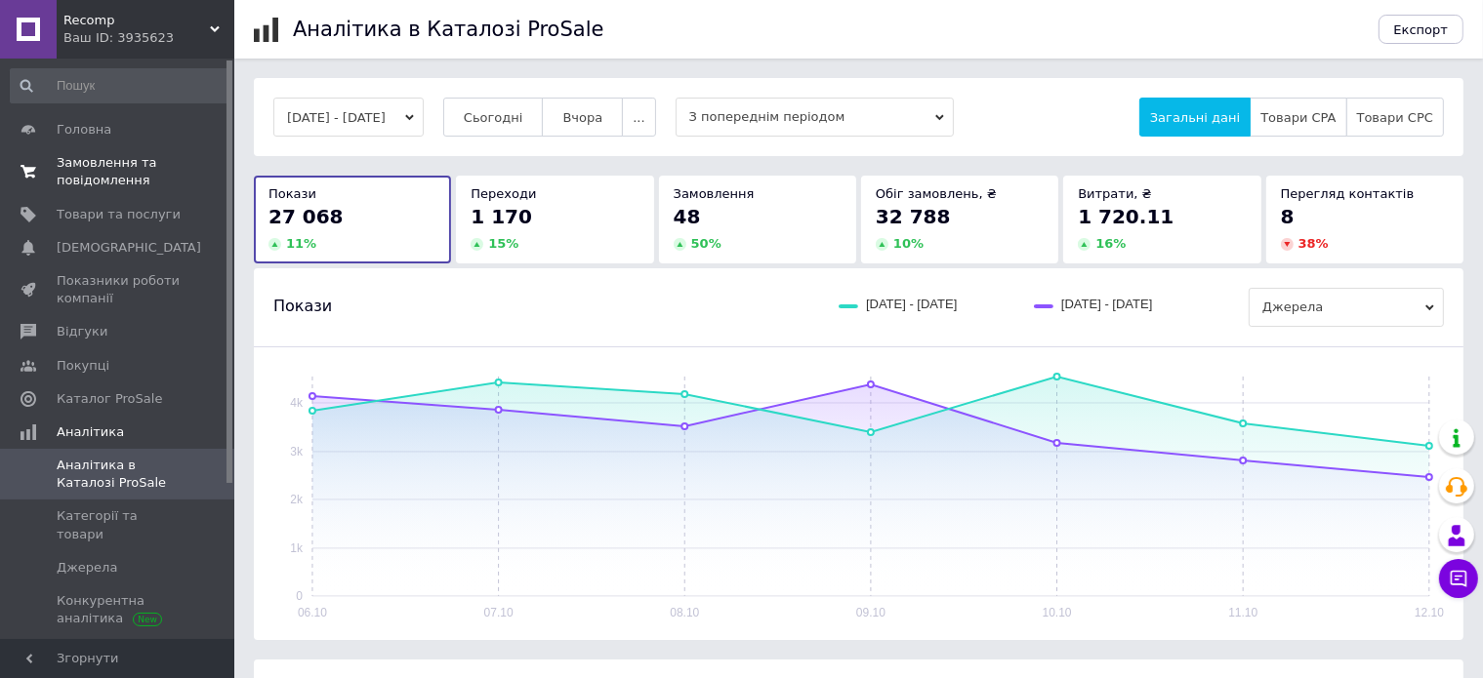
click at [116, 186] on span "Замовлення та повідомлення" at bounding box center [119, 171] width 124 height 35
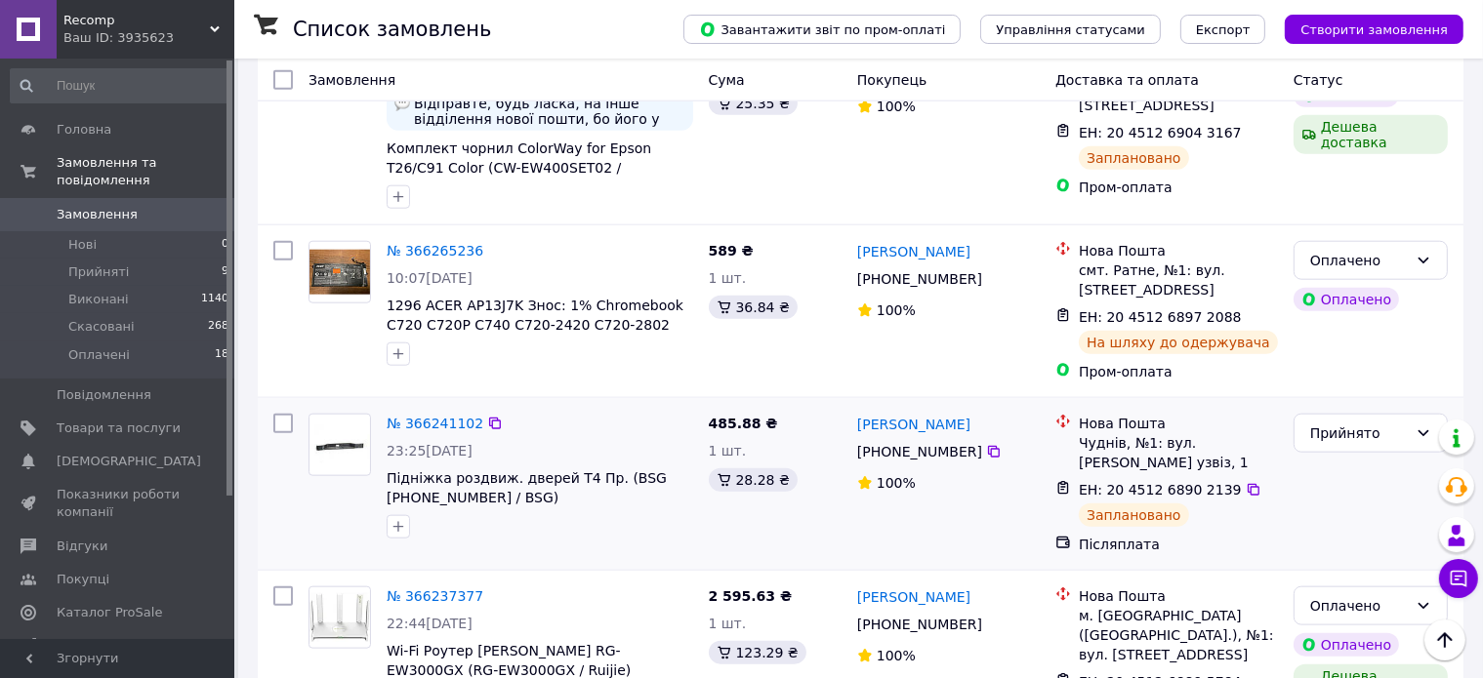
scroll to position [2050, 0]
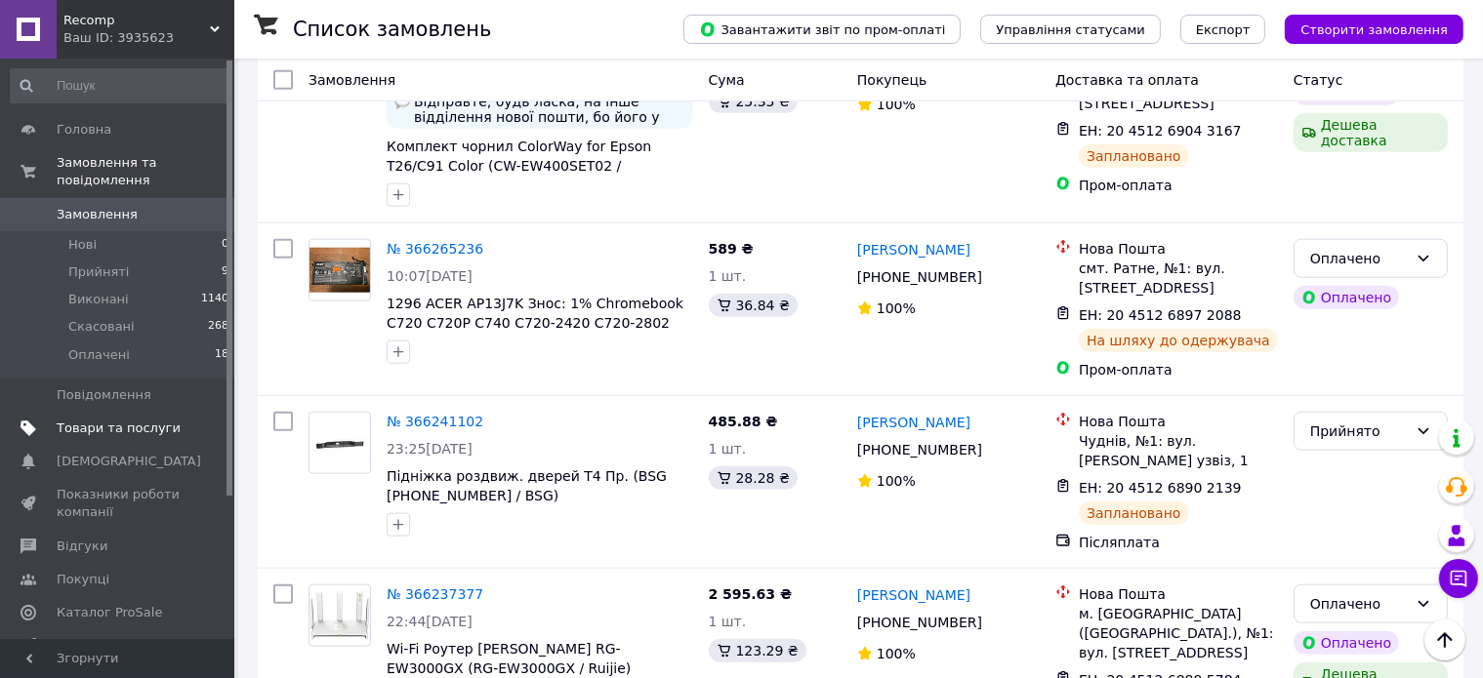
click at [177, 412] on link "Товари та послуги" at bounding box center [120, 428] width 240 height 33
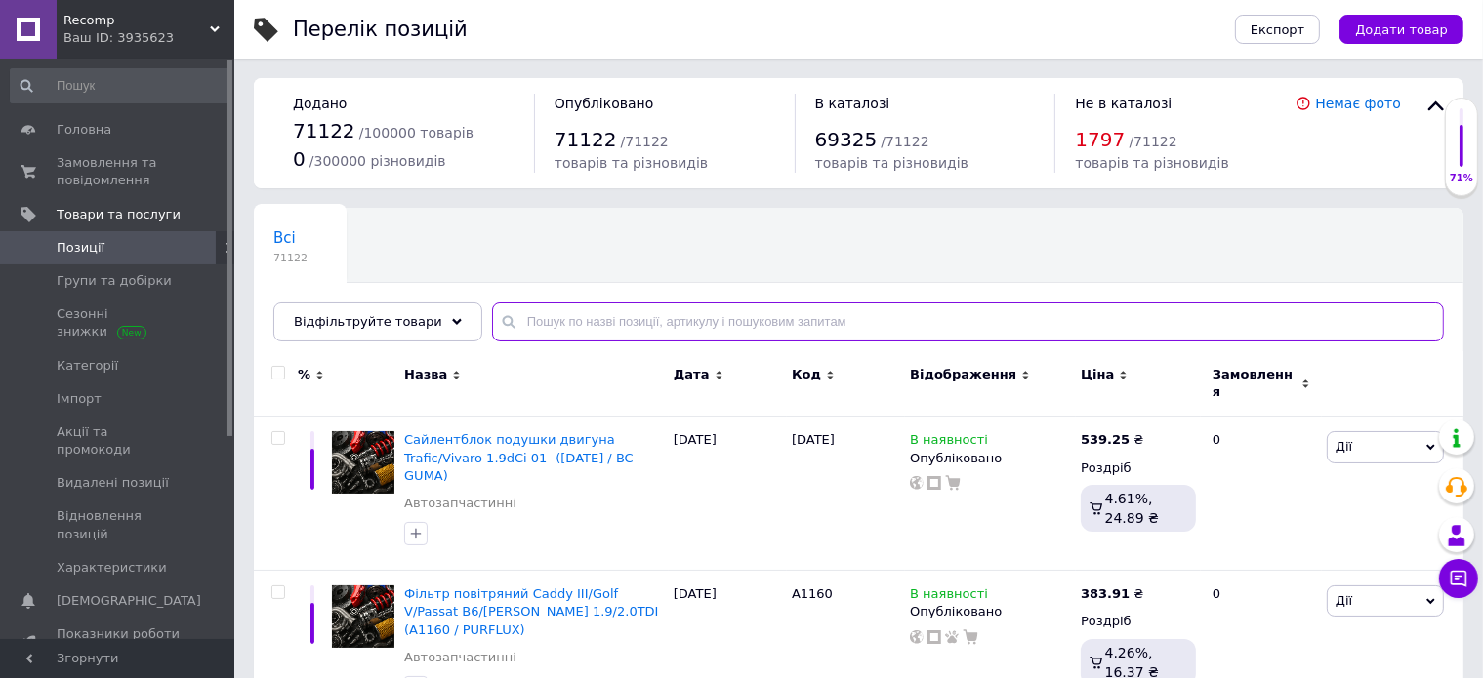
click at [572, 324] on input "text" at bounding box center [968, 322] width 952 height 39
paste input "23904"
type input "23904"
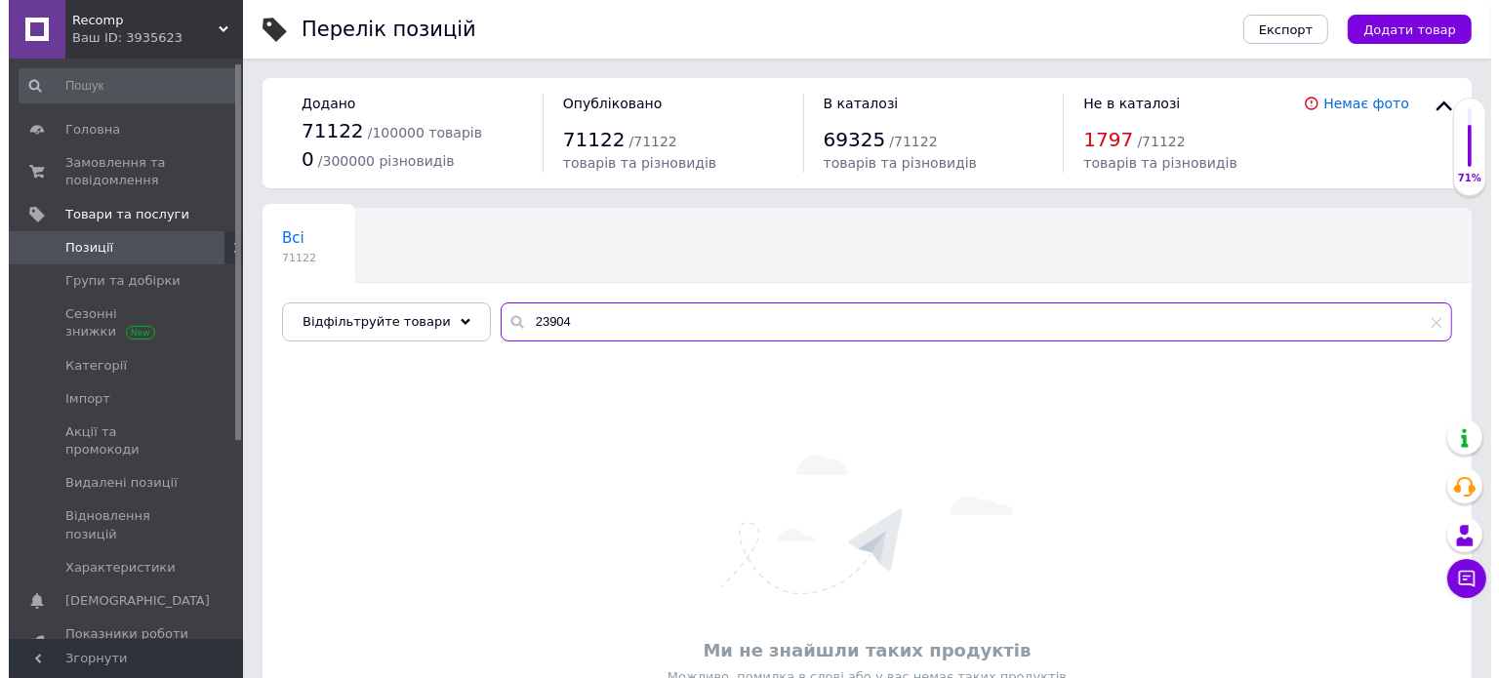
scroll to position [311, 0]
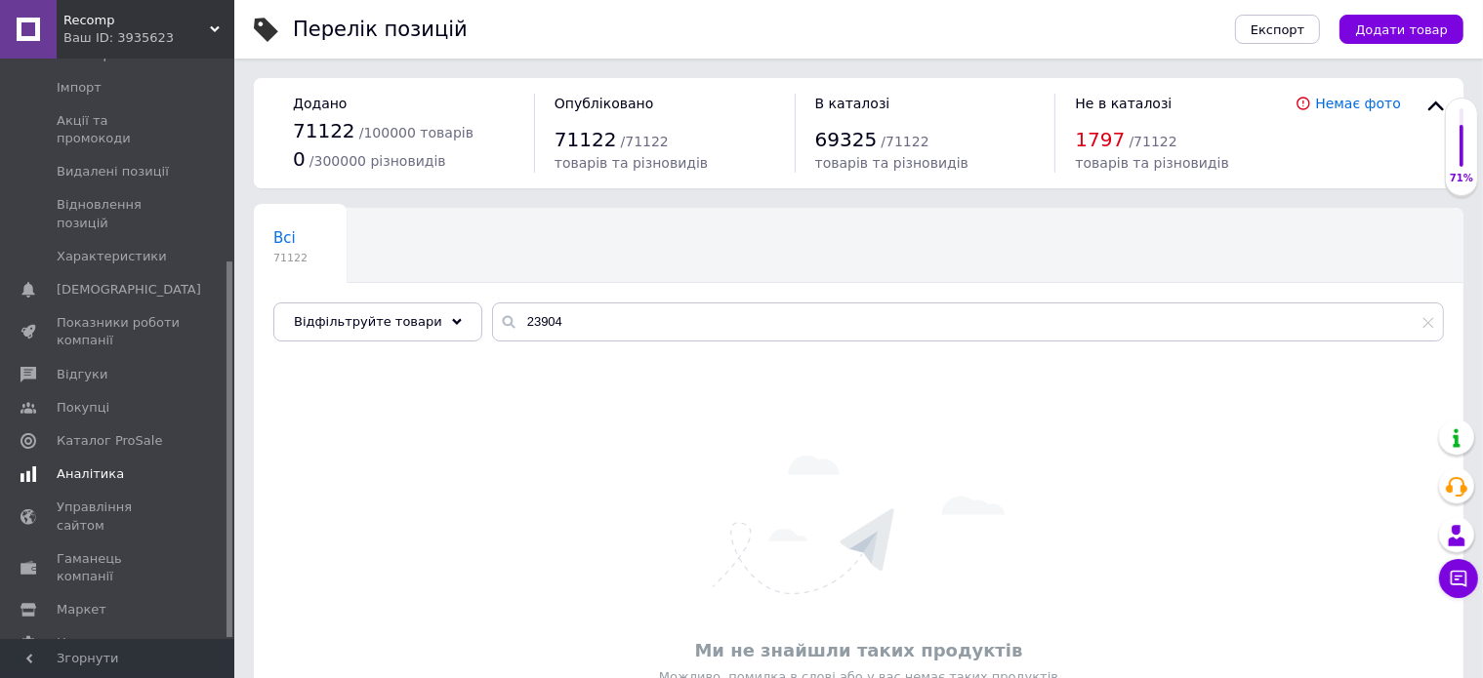
click at [145, 458] on link "Аналітика" at bounding box center [120, 474] width 240 height 33
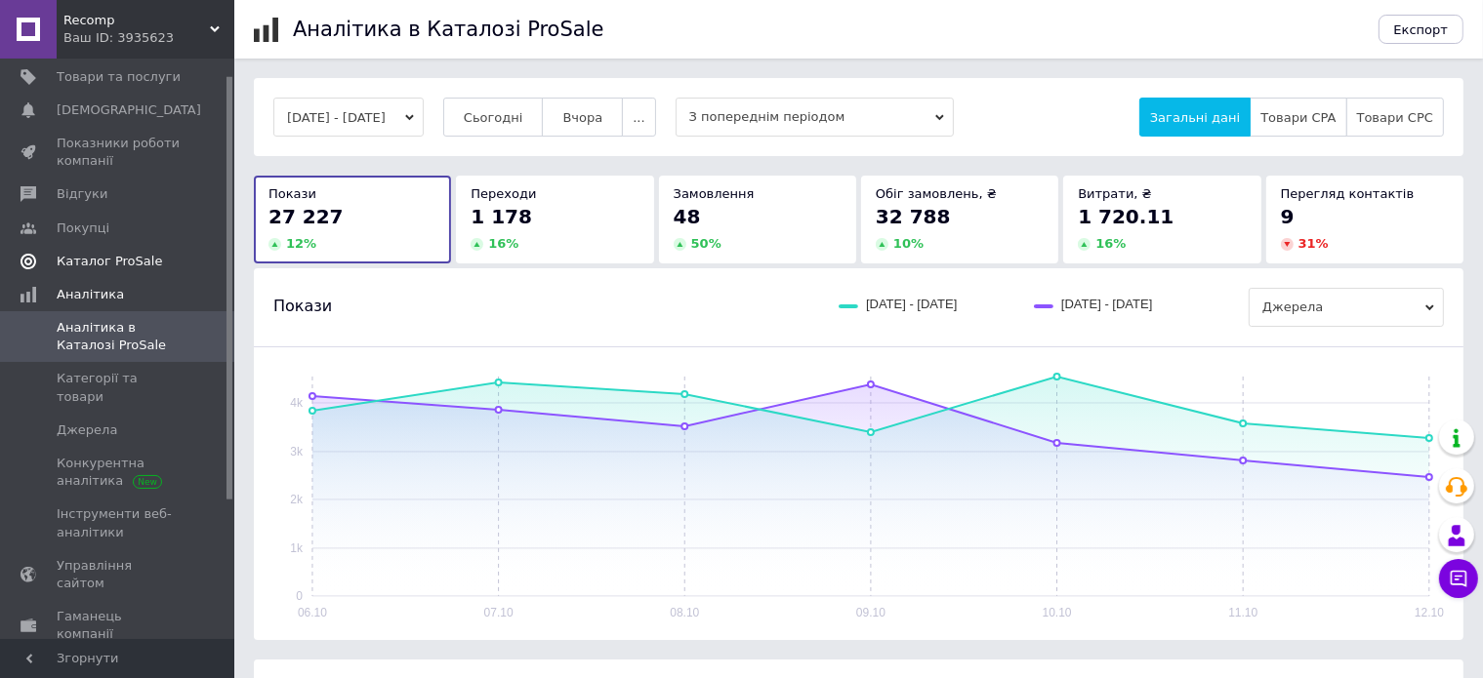
scroll to position [19, 0]
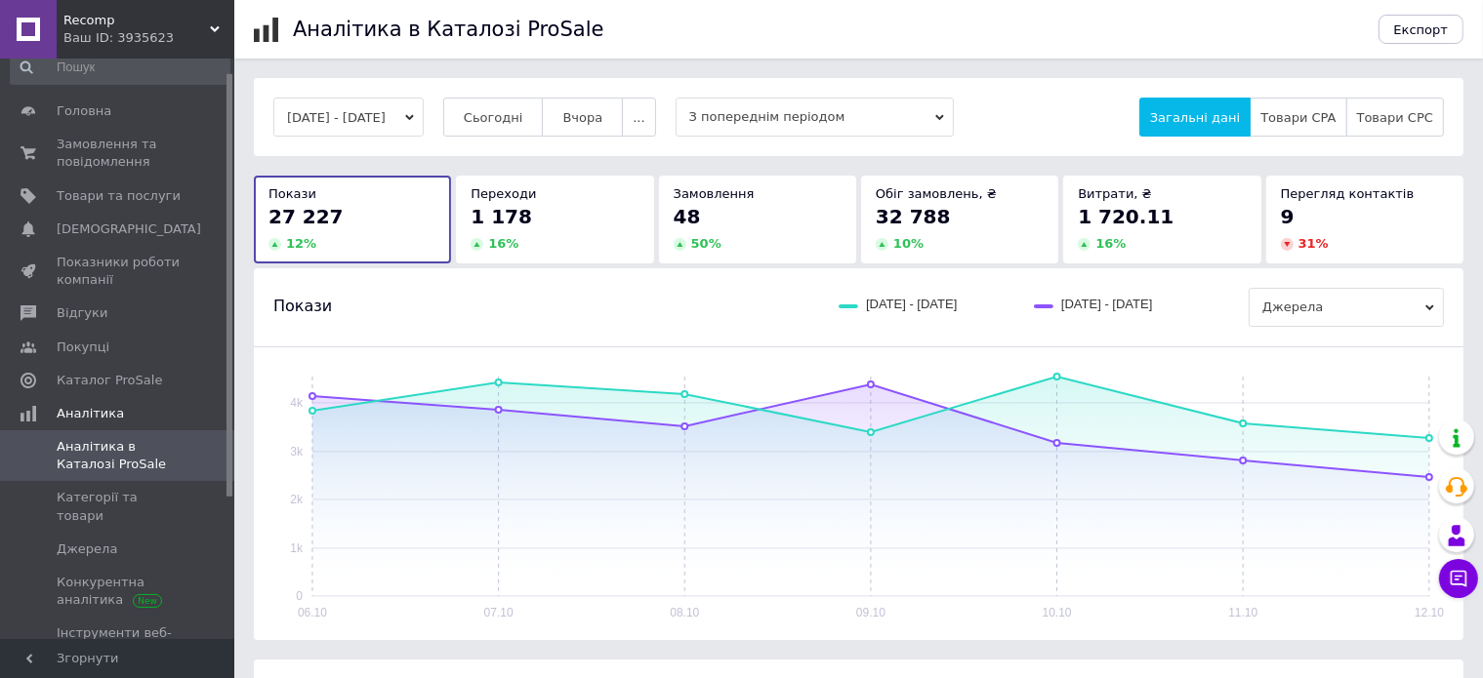
click at [1329, 206] on div "9" at bounding box center [1365, 216] width 168 height 27
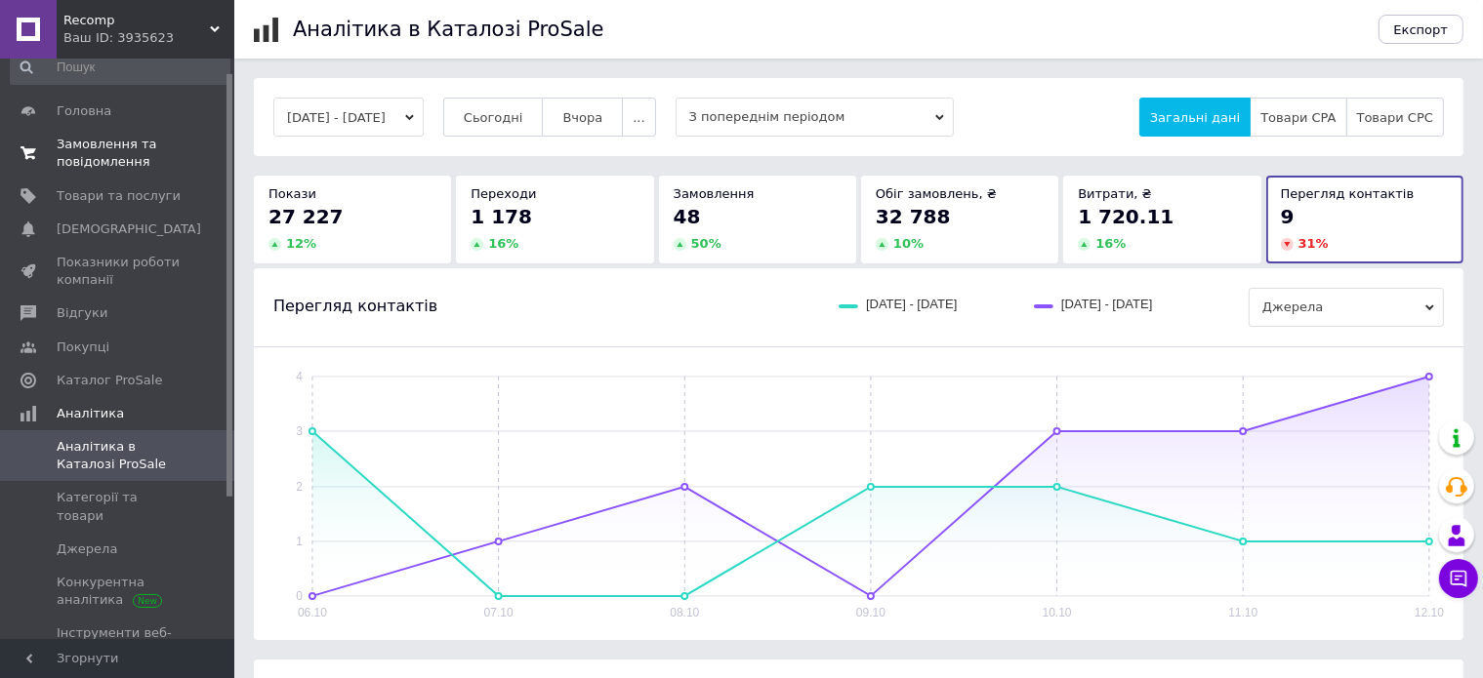
click at [109, 163] on span "Замовлення та повідомлення" at bounding box center [119, 153] width 124 height 35
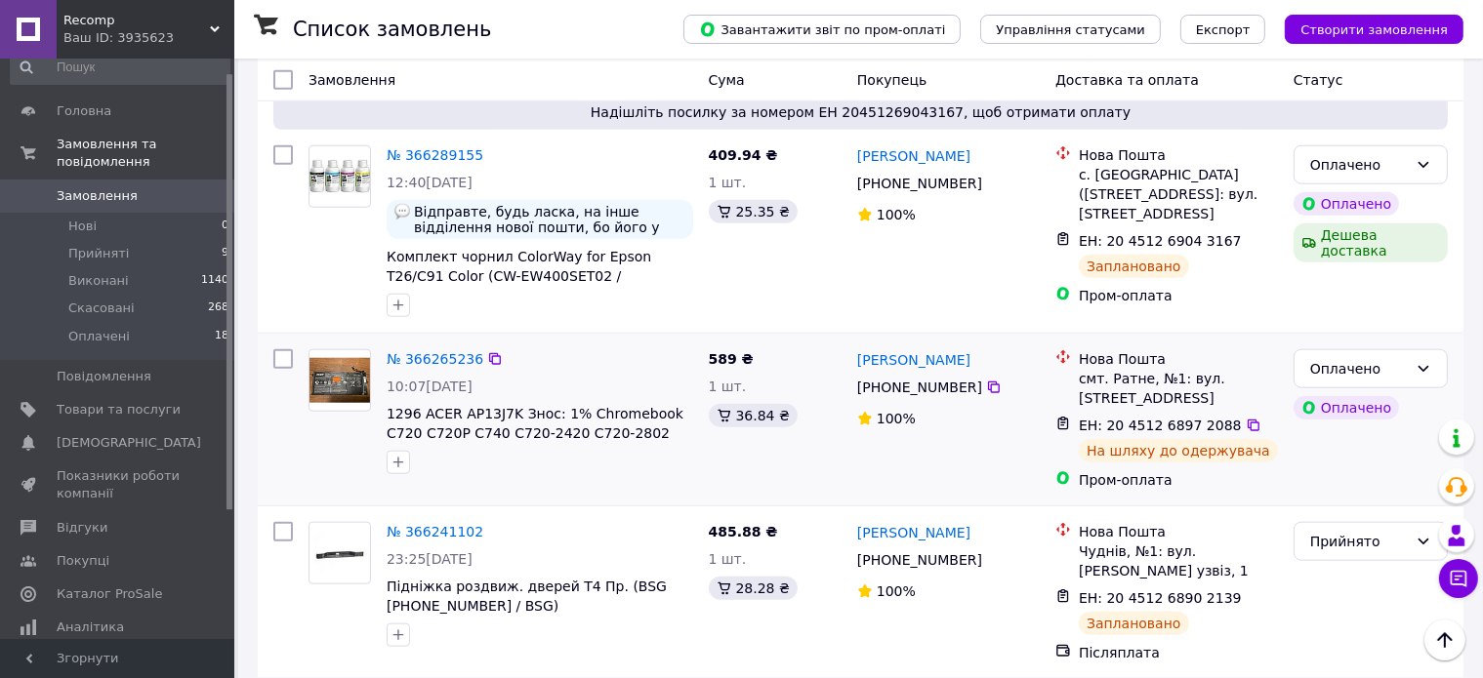
scroll to position [1952, 0]
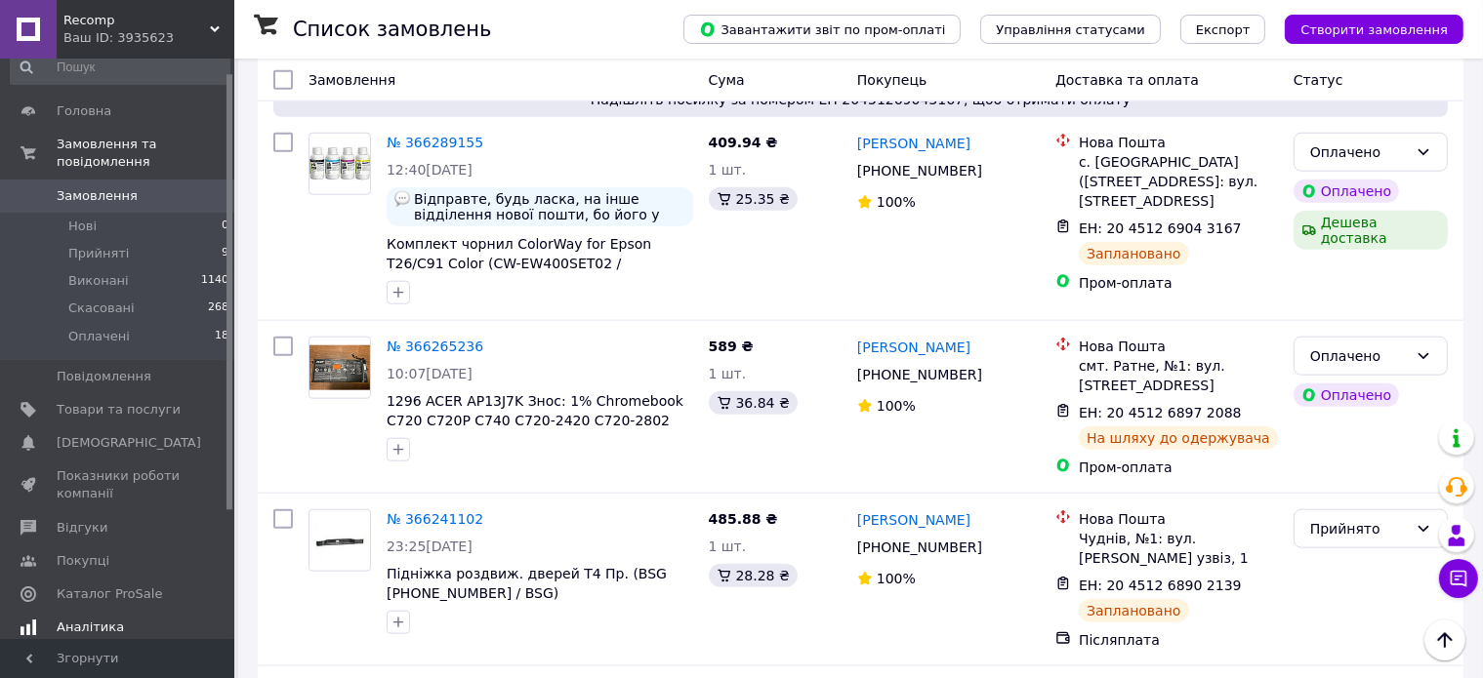
click at [162, 619] on span "Аналітика" at bounding box center [119, 628] width 124 height 18
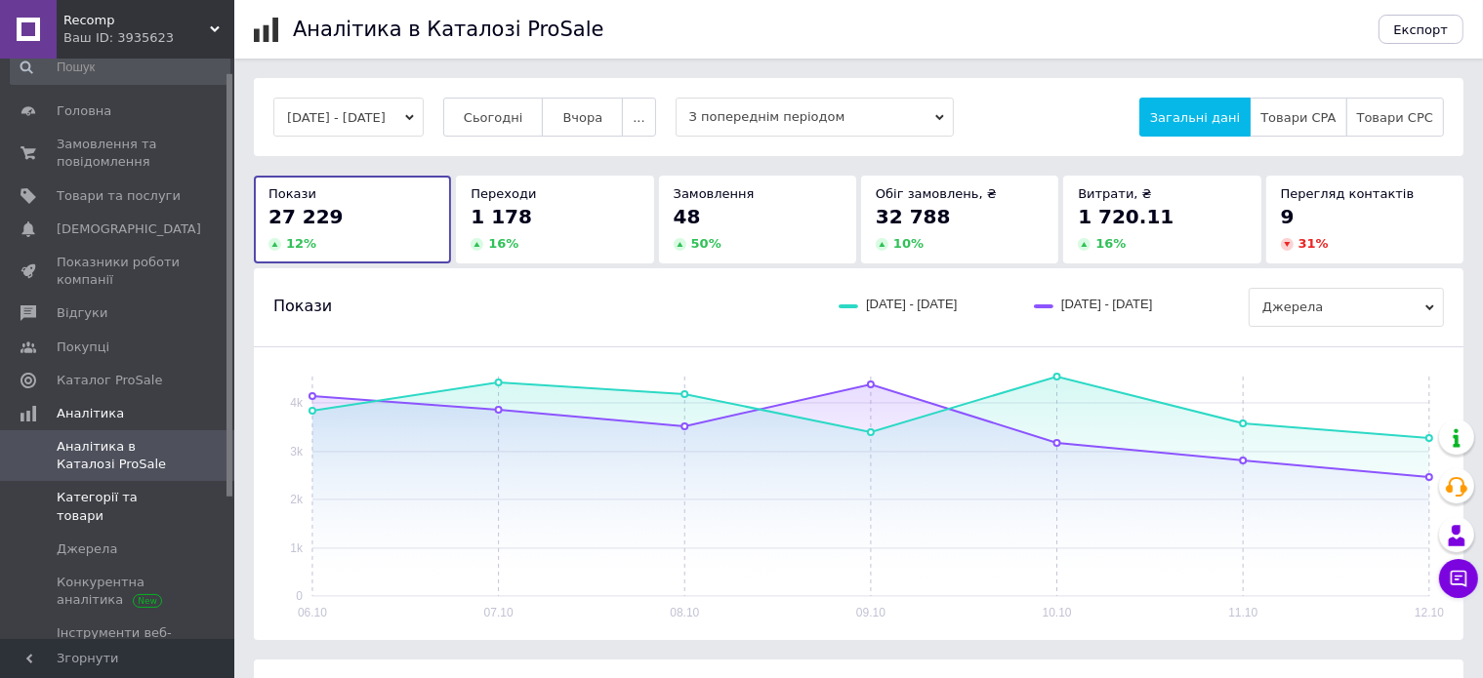
click at [167, 489] on span "Категорії та товари" at bounding box center [119, 506] width 124 height 35
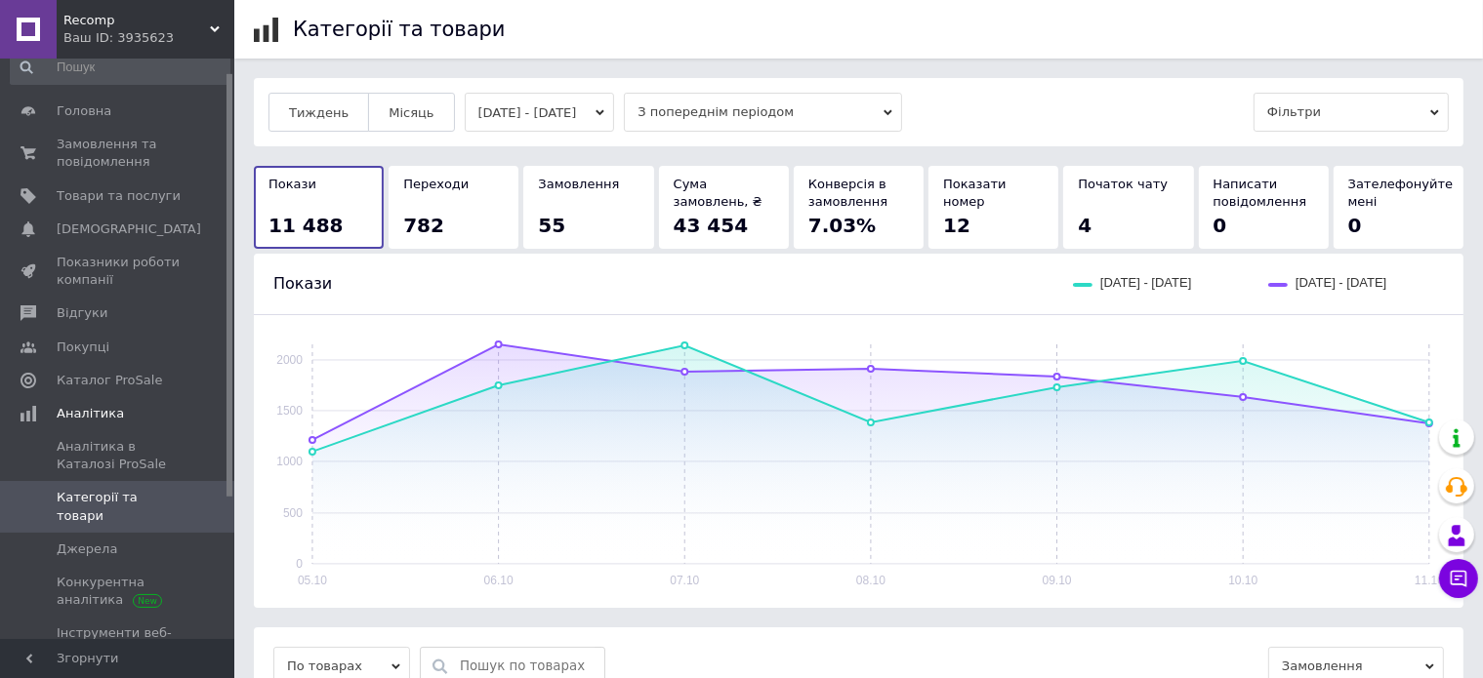
click at [540, 107] on button "[DATE] - [DATE]" at bounding box center [540, 112] width 150 height 39
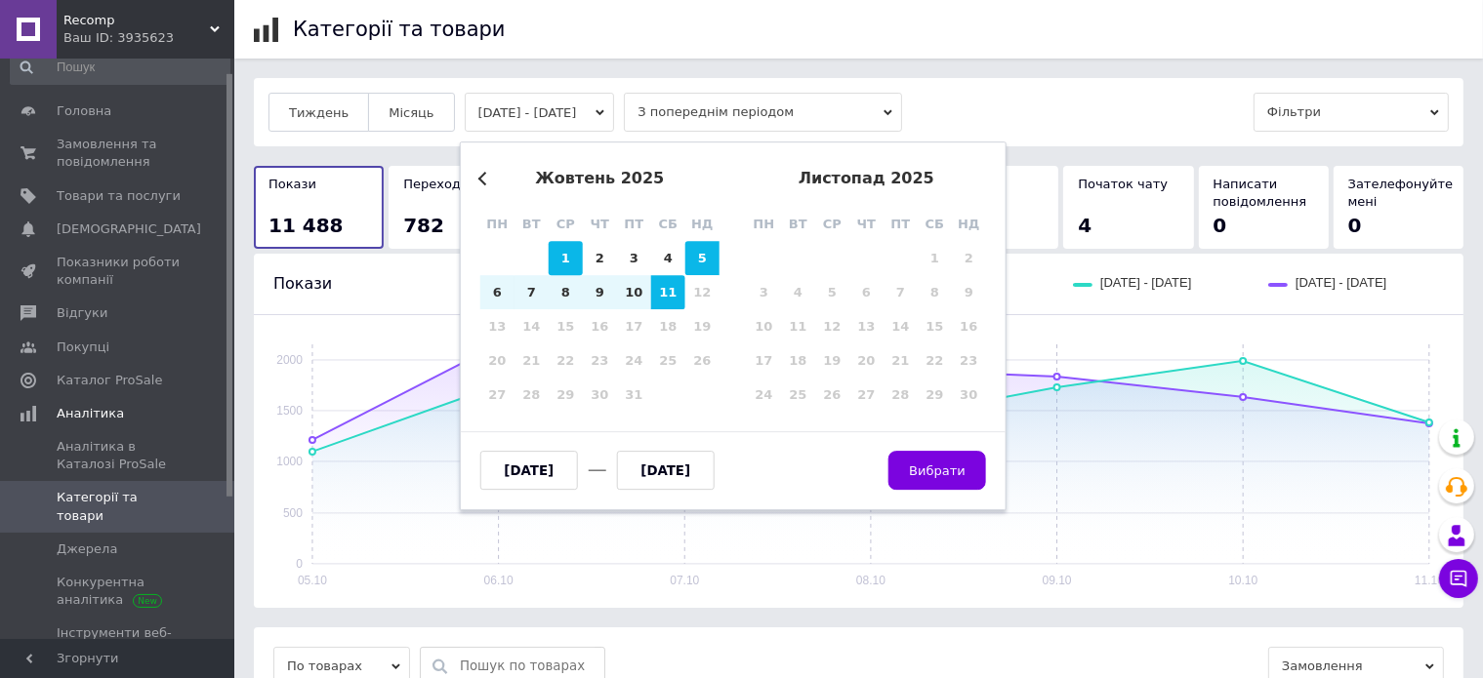
click at [567, 254] on div "1" at bounding box center [566, 258] width 34 height 34
type input "[DATE]"
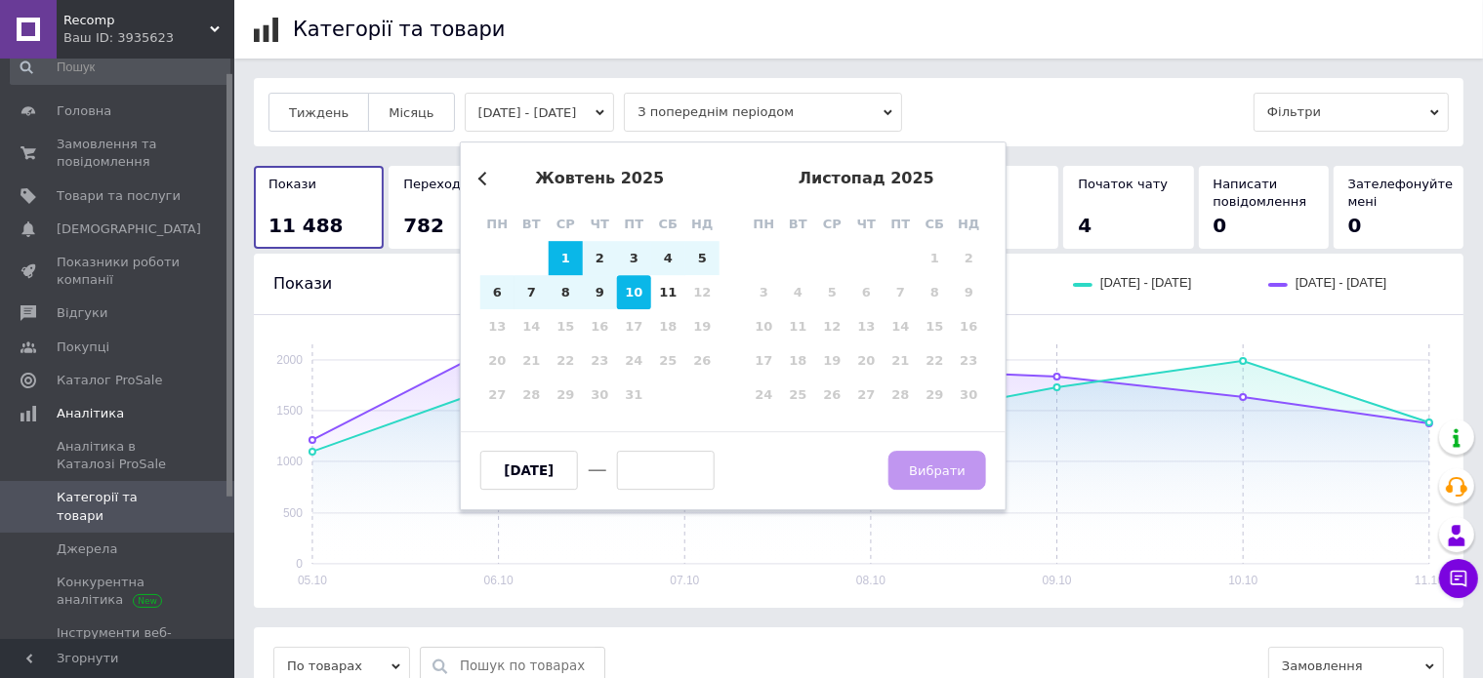
click at [641, 285] on div "10" at bounding box center [634, 292] width 34 height 34
type input "[DATE]"
click at [651, 285] on div "6 7 8 9 10 11 12" at bounding box center [599, 292] width 239 height 34
drag, startPoint x: 671, startPoint y: 300, endPoint x: 660, endPoint y: 300, distance: 10.7
click at [670, 300] on div "11" at bounding box center [668, 292] width 34 height 34
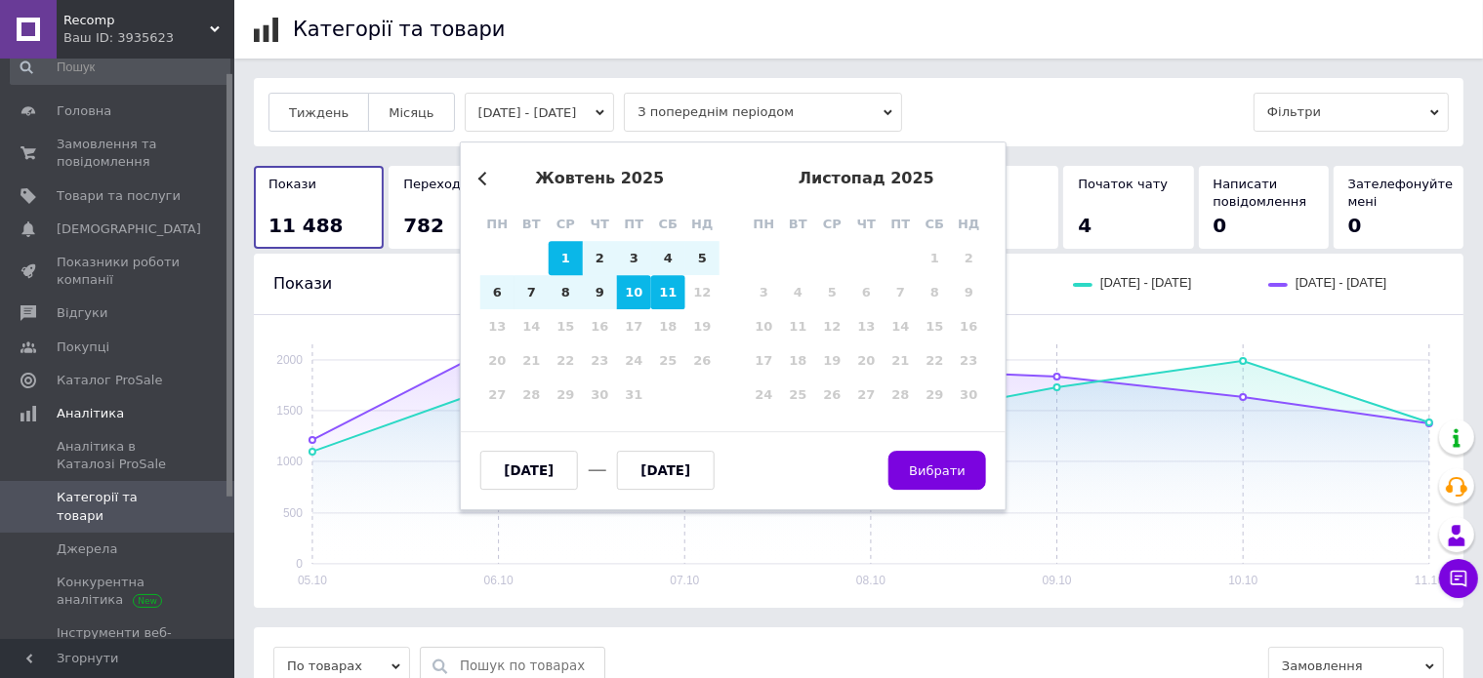
type input "[DATE]"
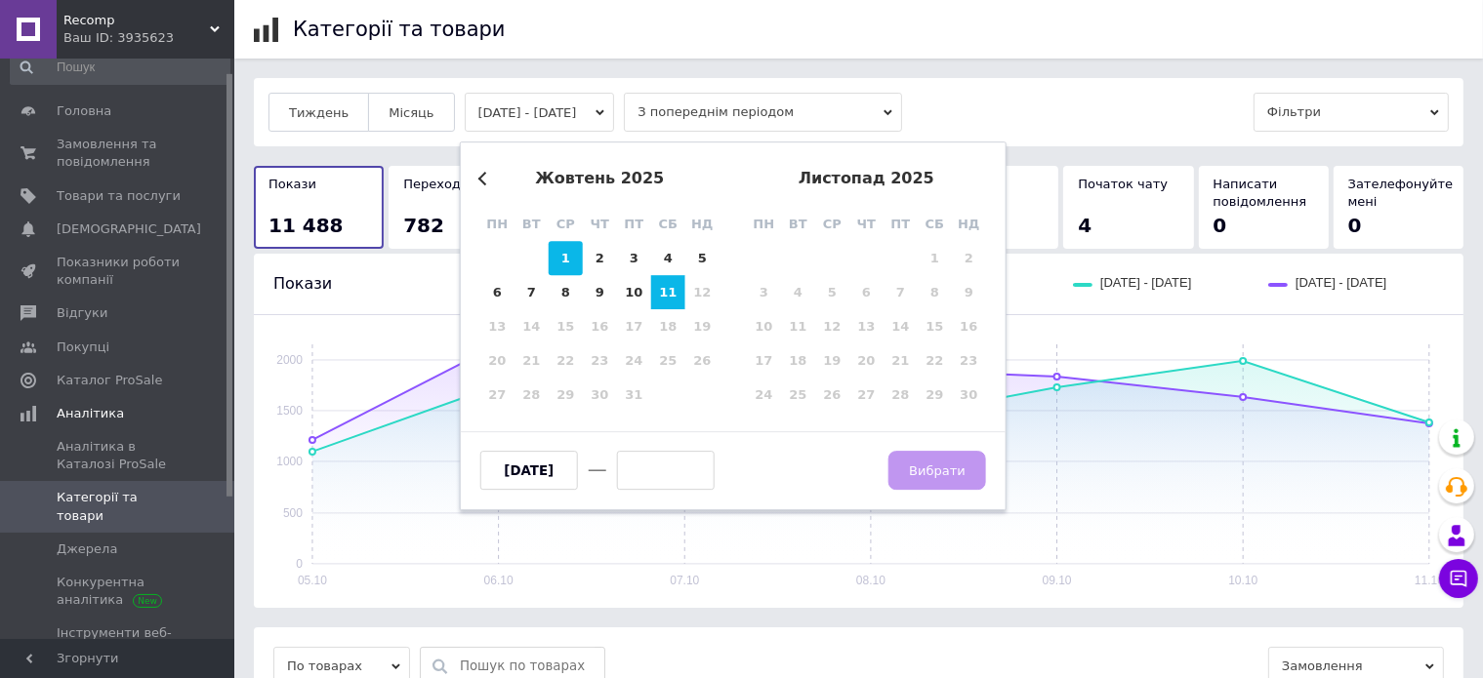
click at [570, 259] on div "1" at bounding box center [566, 258] width 34 height 34
type input "[DATE]"
click at [664, 289] on div "11" at bounding box center [668, 292] width 34 height 34
type input "[DATE]"
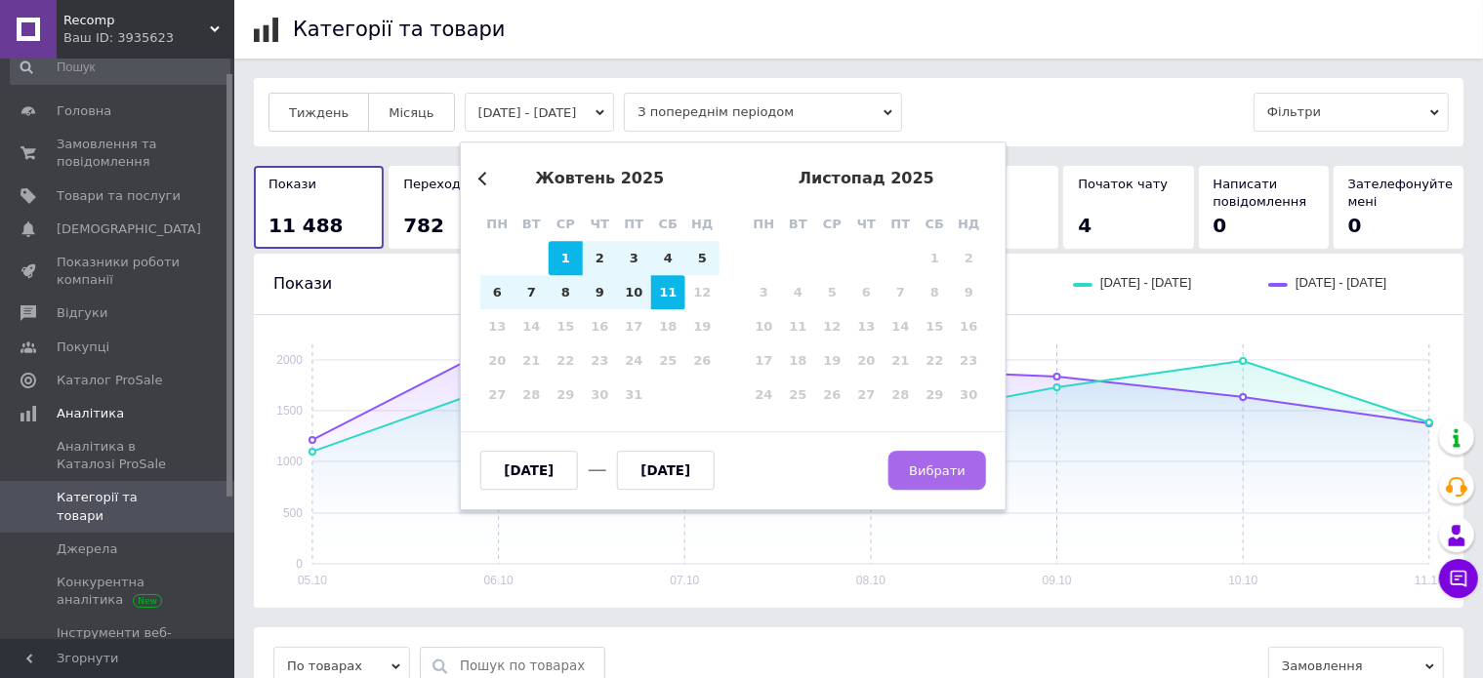
click at [915, 464] on button "Вибрати" at bounding box center [937, 470] width 98 height 39
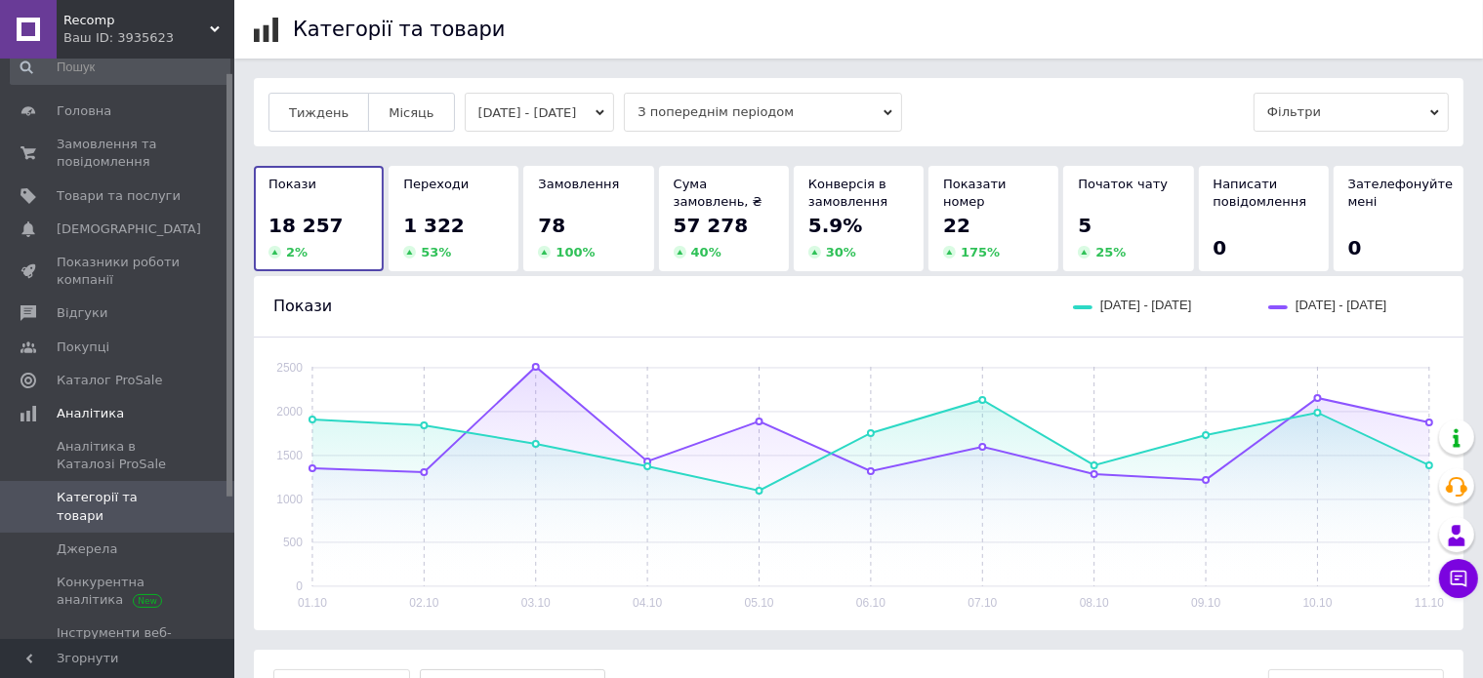
click at [498, 215] on div "1 322" at bounding box center [453, 225] width 101 height 27
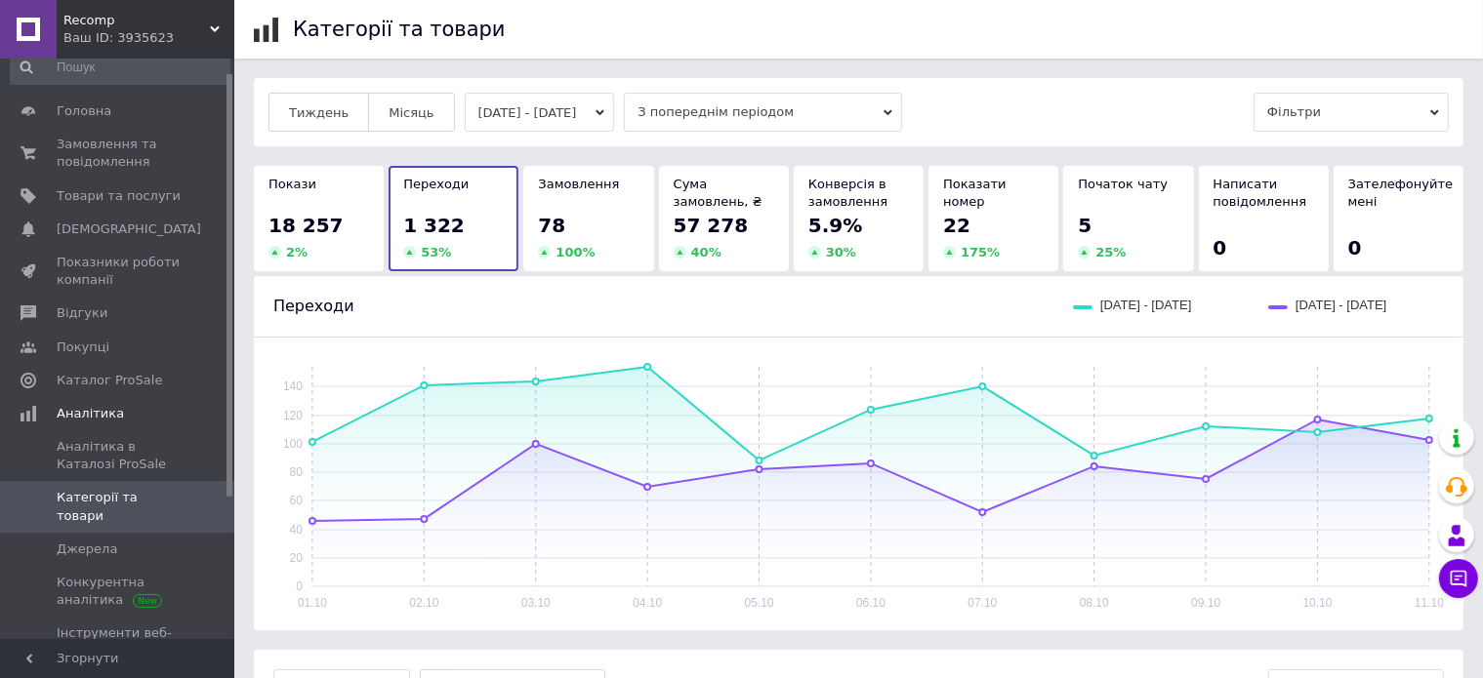
click at [382, 229] on div "Покази 18 257 2 %" at bounding box center [319, 218] width 130 height 105
